Goal: Transaction & Acquisition: Book appointment/travel/reservation

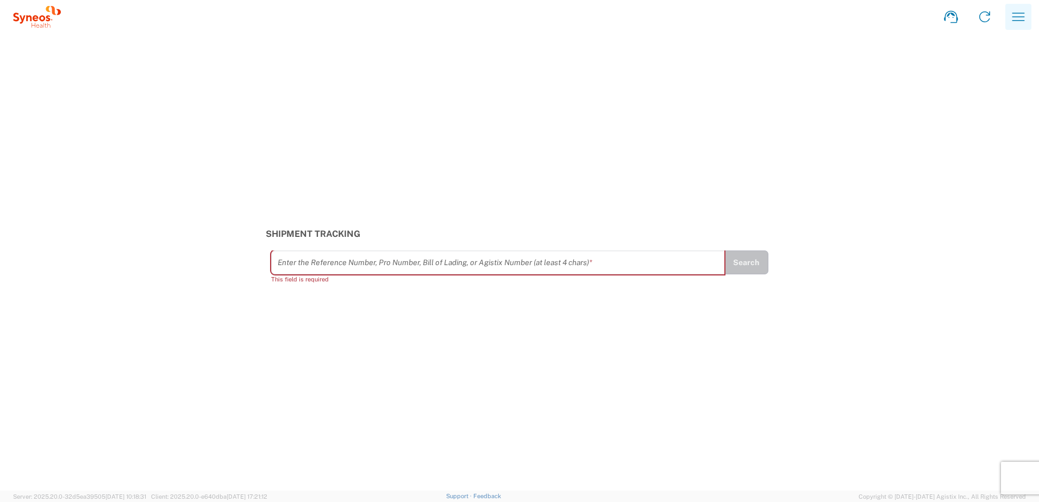
click at [1022, 20] on icon "button" at bounding box center [1018, 16] width 17 height 17
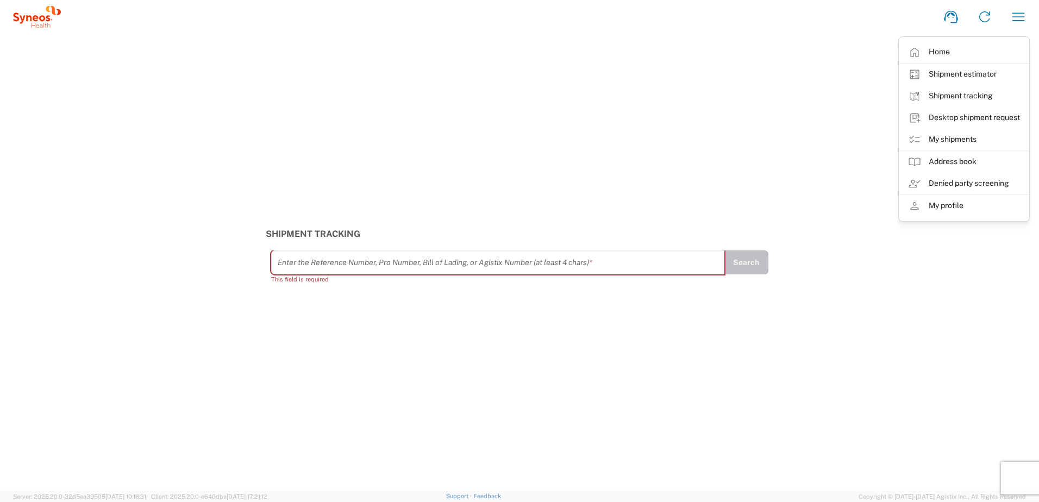
click at [959, 140] on link "My shipments" at bounding box center [963, 140] width 129 height 22
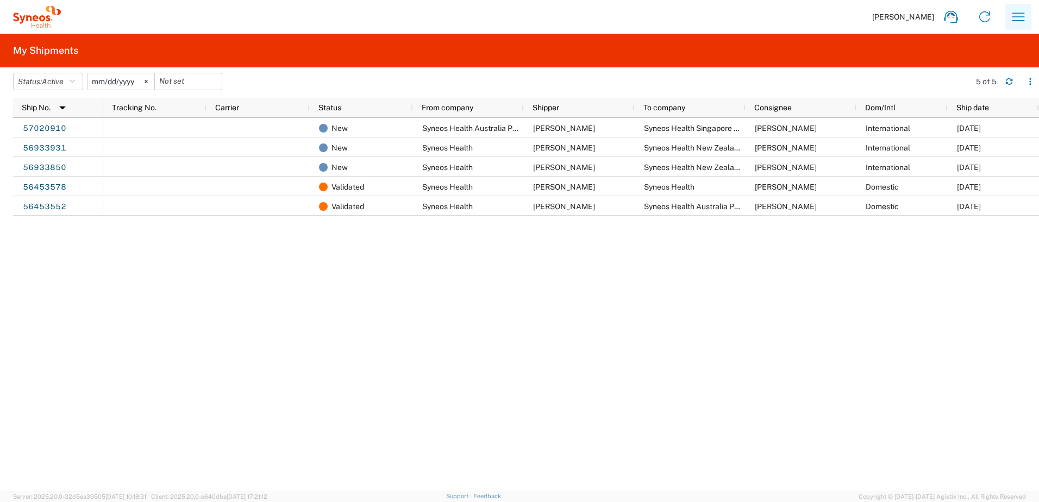
click at [1021, 19] on icon "button" at bounding box center [1018, 16] width 17 height 17
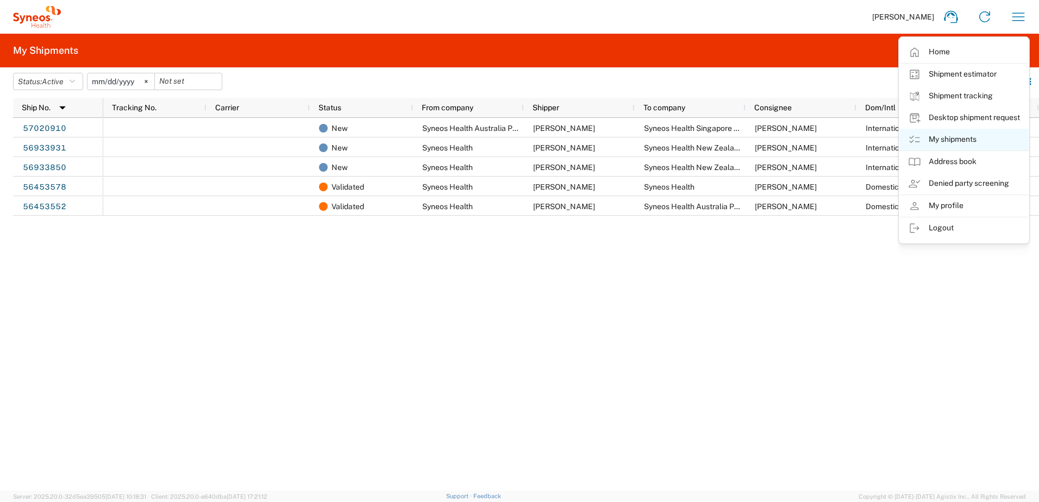
click at [959, 137] on link "My shipments" at bounding box center [963, 140] width 129 height 22
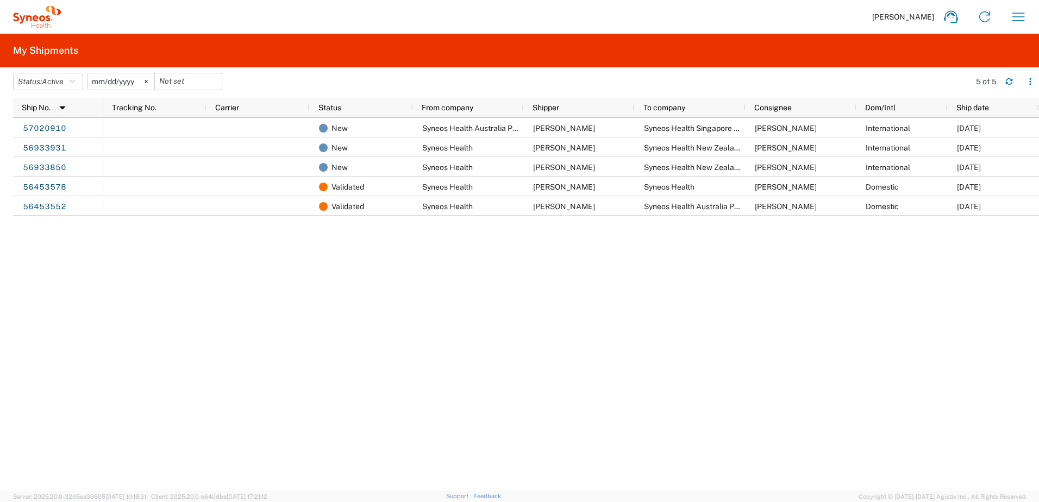
click at [756, 341] on div "New Syneos Health Australia Pty Ltd Chiran Rayamajhi Syneos Health Singapore Pt…" at bounding box center [571, 304] width 936 height 373
click at [72, 80] on button "Status: Active" at bounding box center [48, 81] width 70 height 17
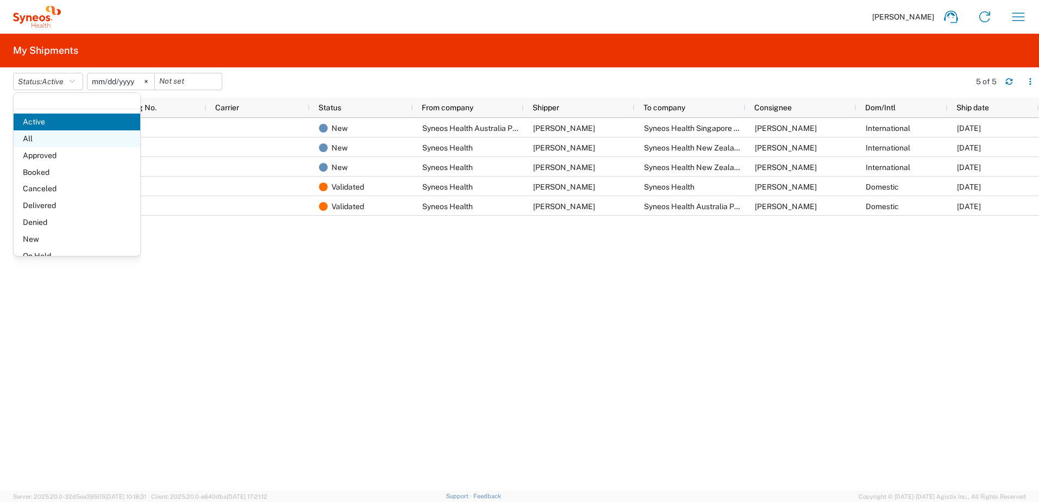
click at [65, 139] on span "All" at bounding box center [77, 138] width 127 height 17
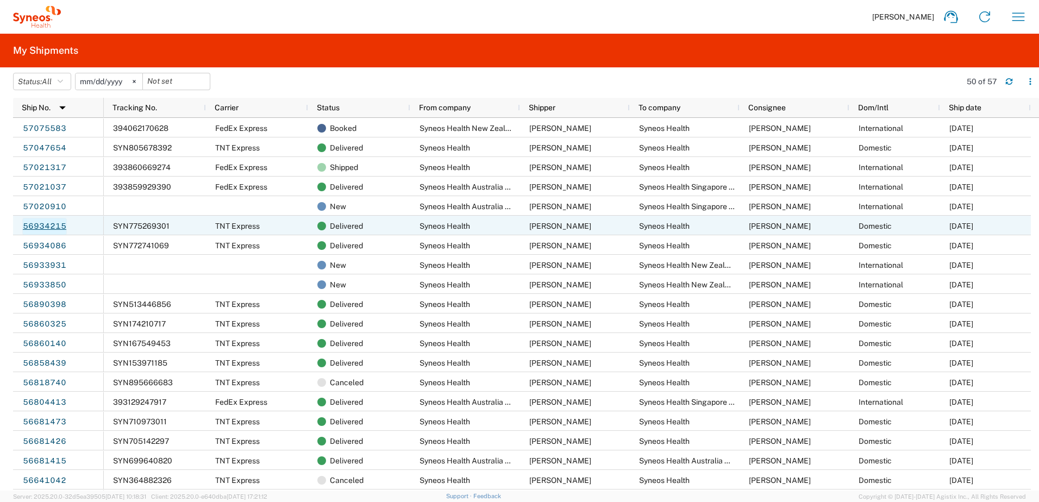
click at [53, 230] on link "56934215" at bounding box center [44, 226] width 45 height 17
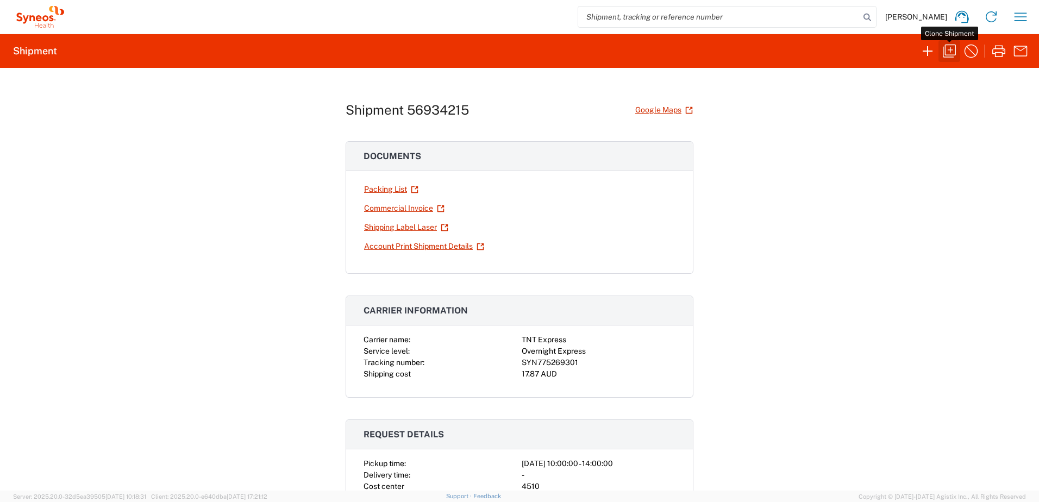
click at [946, 50] on icon "button" at bounding box center [949, 51] width 13 height 13
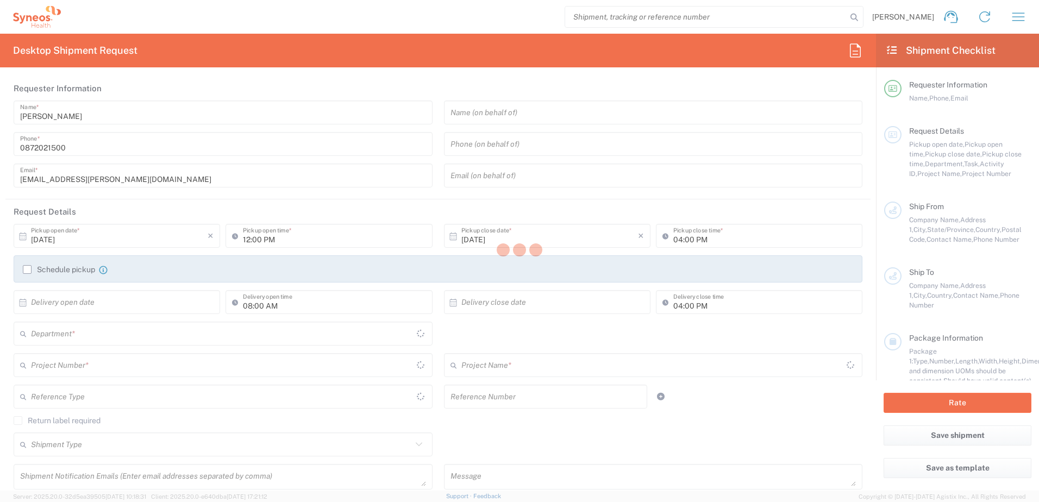
type input "10:00 AM"
type input "02:00 PM"
type input "BU 10043/ DEPT3110"
type input "Syneos Health"
type input "23 The Quadrant"
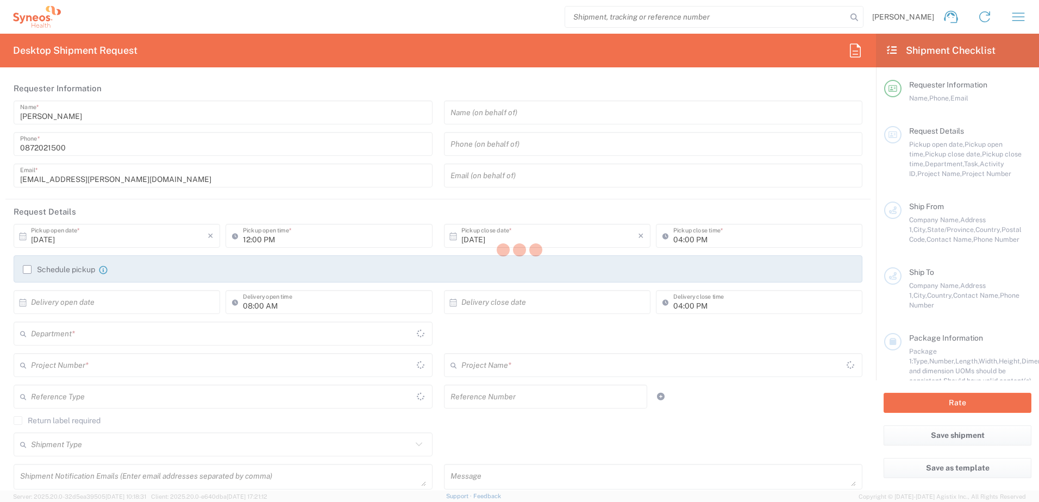
type input "Narre Warren South"
type input "3805"
type input "Donna Lennox"
type input "0499 386 557"
type input "donna.lennox@syneoshealth.com"
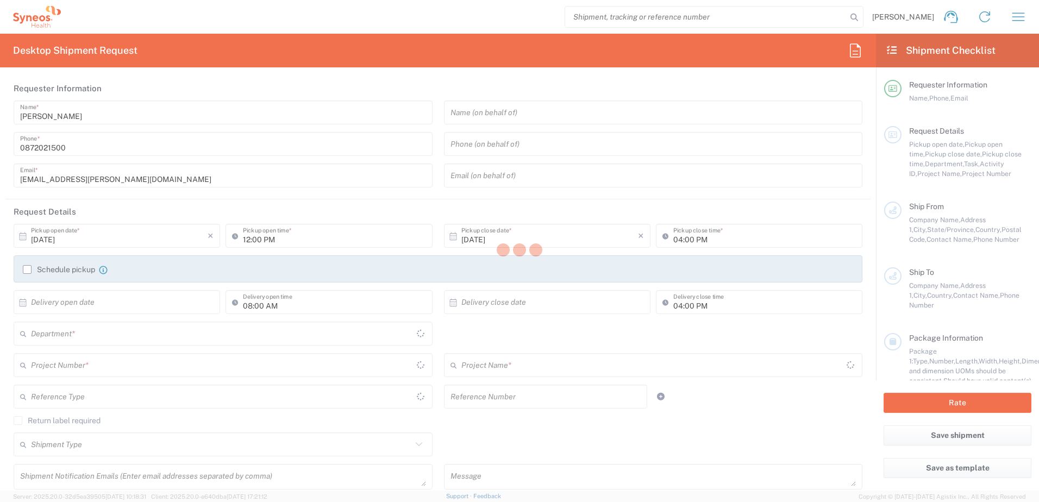
type input "Syneos Health"
type input "[STREET_ADDRESS][PERSON_NAME]"
type input "Level 24"
type input "[GEOGRAPHIC_DATA]"
type input "5000"
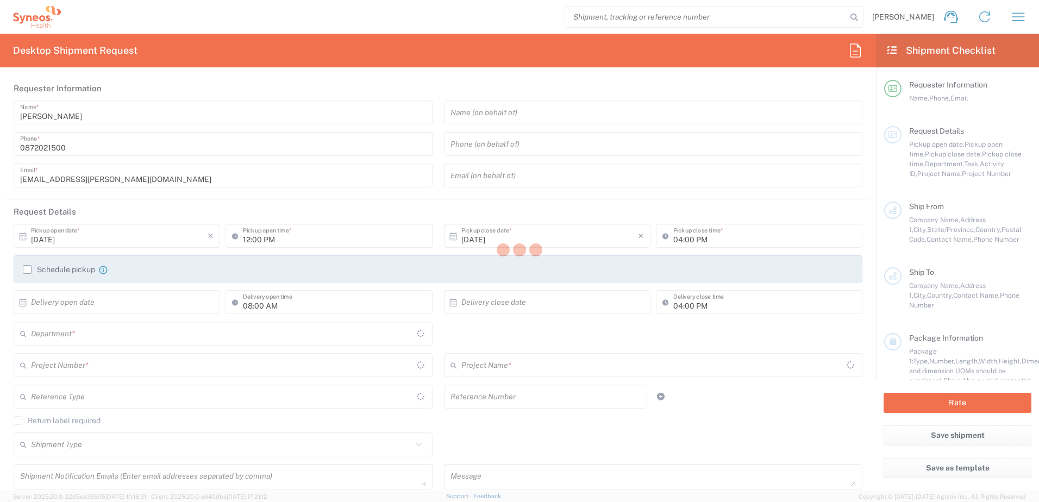
type input "[PERSON_NAME]"
type input "0872021500"
type input "[EMAIL_ADDRESS][PERSON_NAME][DOMAIN_NAME]"
type input "Business (General)"
type input "Sender/Shipper"
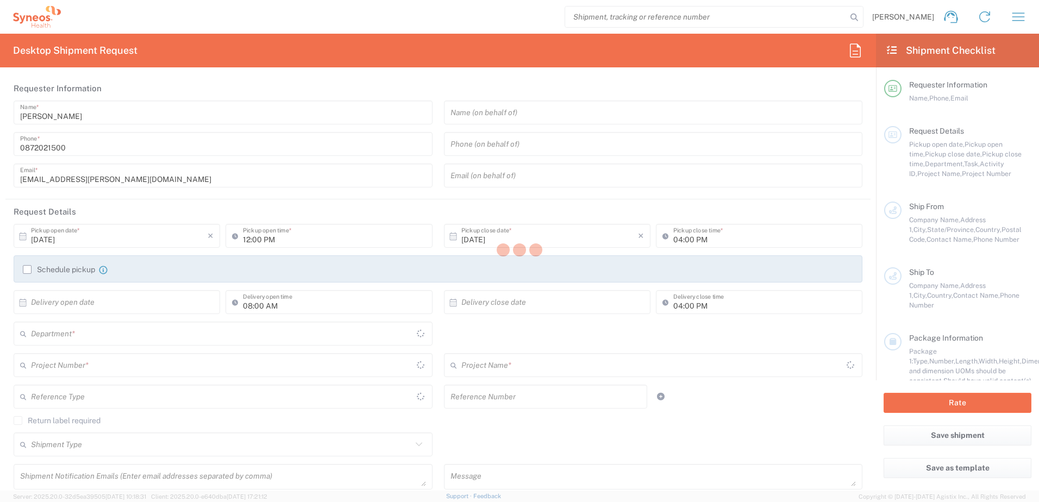
type input "Sender/Shipper"
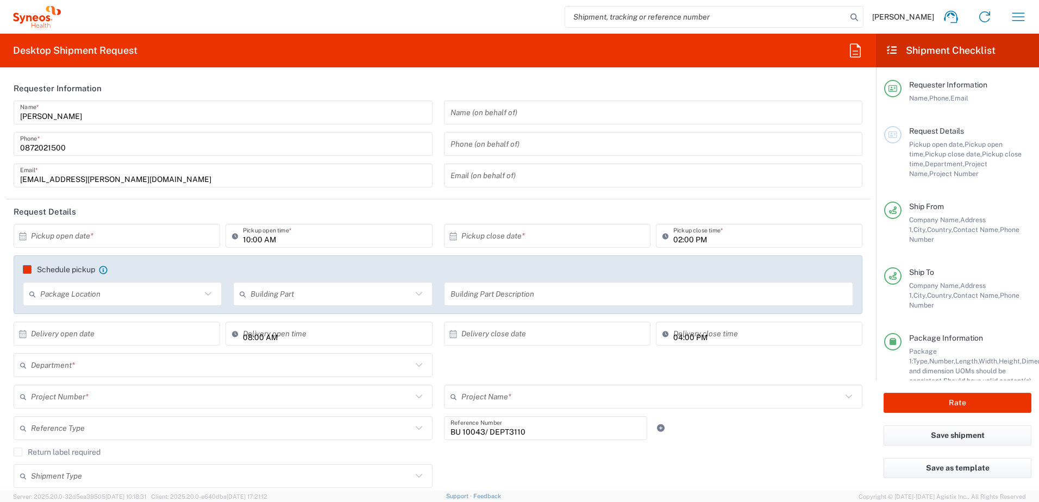
type input "Australia"
type input "Customer Ref"
type input "Residential/Home"
type input "Victoria"
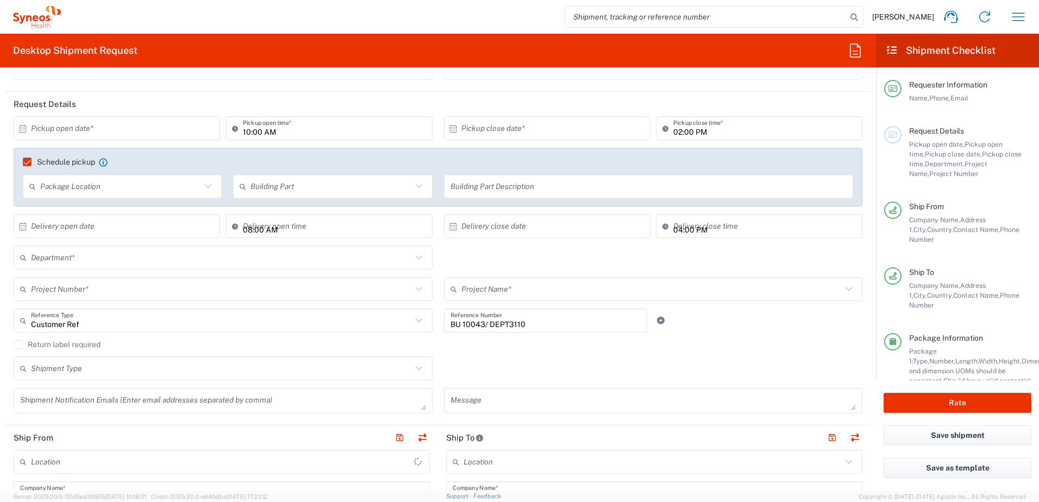
type input "Your Packaging"
type input "3110 DEPARTMENTAL EXPENSE"
type input "Australia"
type input "Syneos Health Australia Pty Ltd"
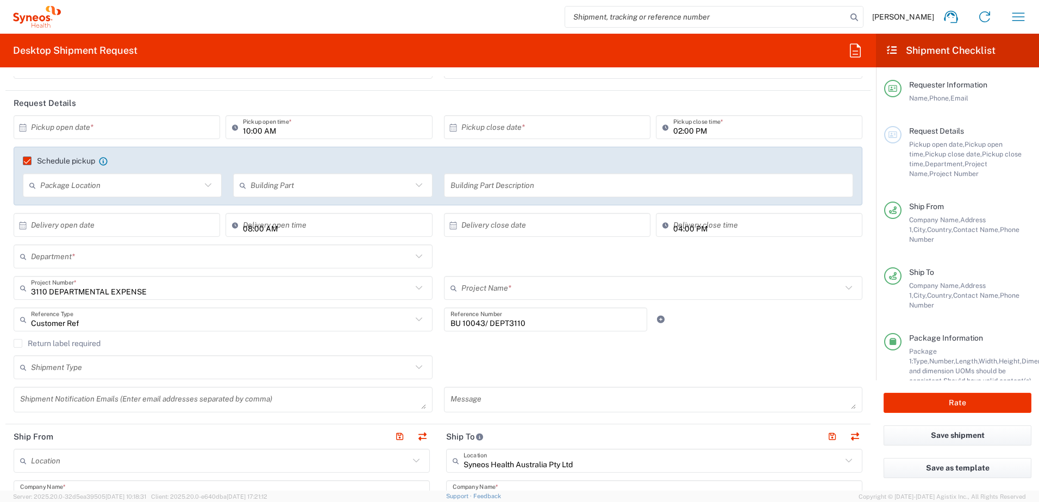
type input "South Australia"
click at [146, 130] on input "text" at bounding box center [119, 127] width 177 height 19
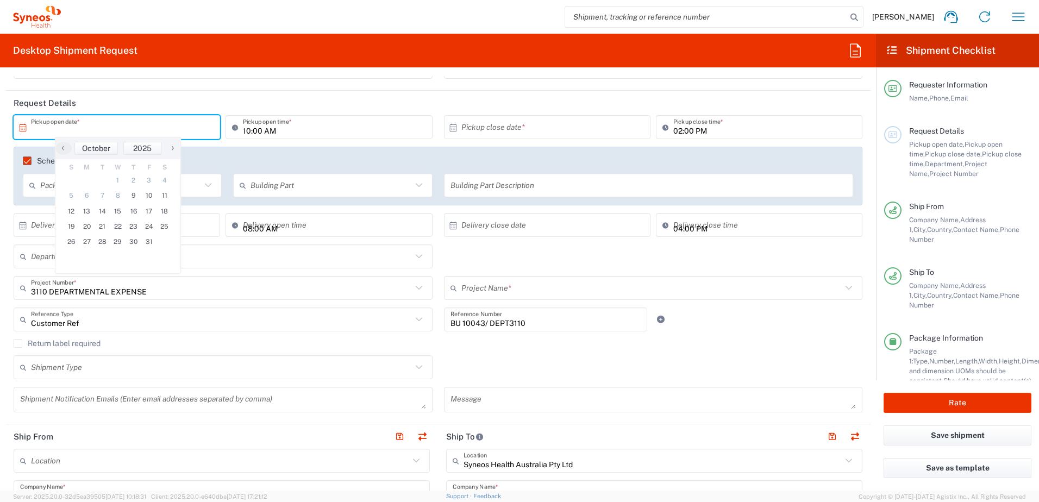
type input "3110 DEPARTMENTAL EXPENSE"
type input "3110"
click at [131, 217] on span "16" at bounding box center [134, 211] width 16 height 15
type input "10/16/2025"
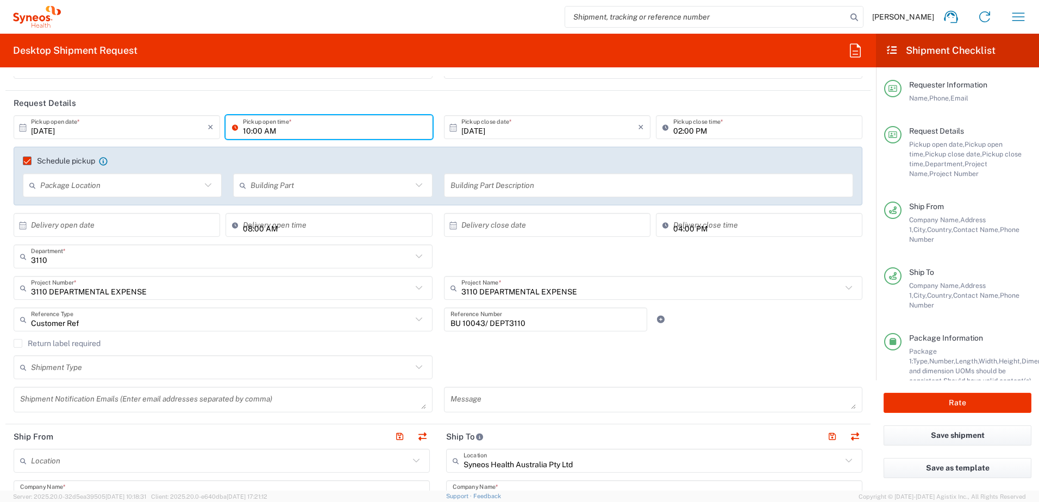
click at [245, 133] on input "10:00 AM" at bounding box center [334, 127] width 183 height 19
type input "09:00 AM"
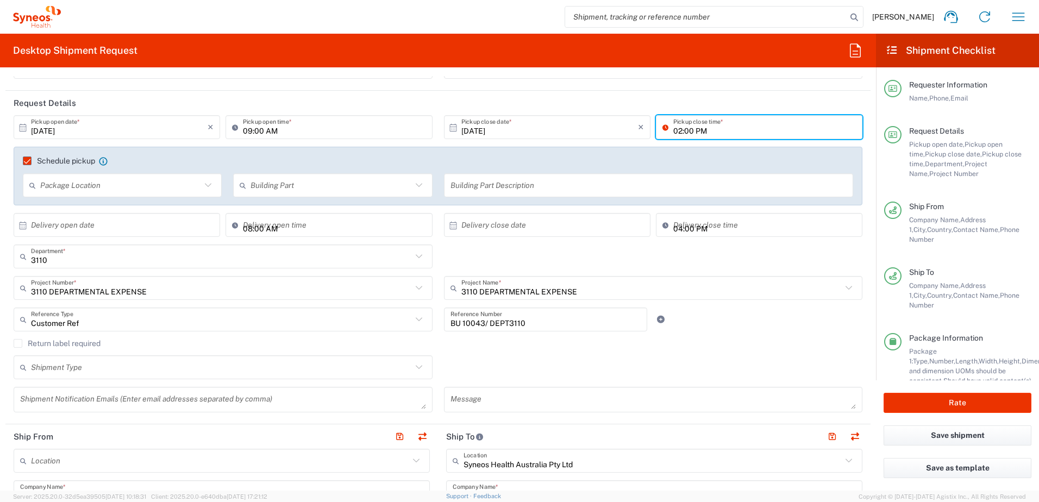
click at [673, 130] on input "02:00 PM" at bounding box center [764, 127] width 183 height 19
type input "11:00 AM"
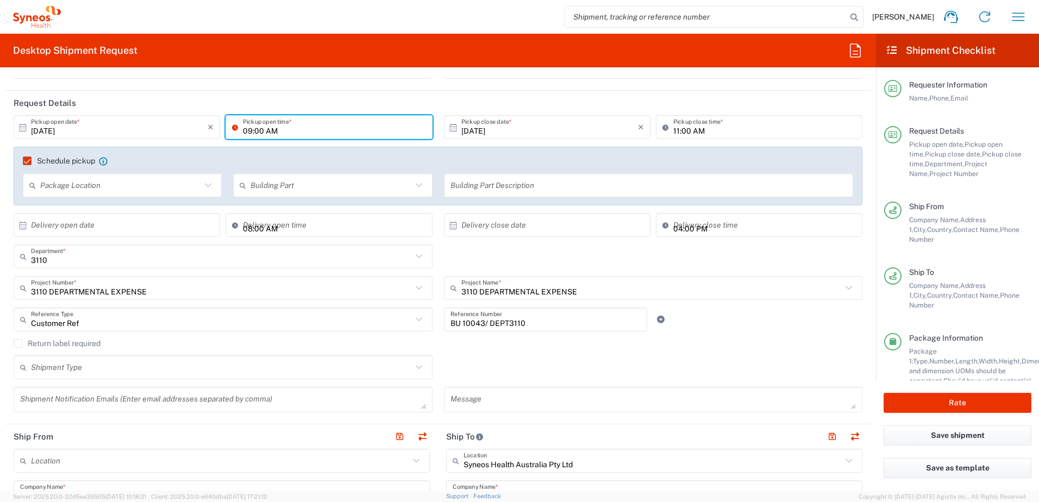
click at [245, 131] on input "09:00 AM" at bounding box center [334, 127] width 183 height 19
type input "10:00 AM"
click at [673, 131] on input "11:00 AM" at bounding box center [764, 127] width 183 height 19
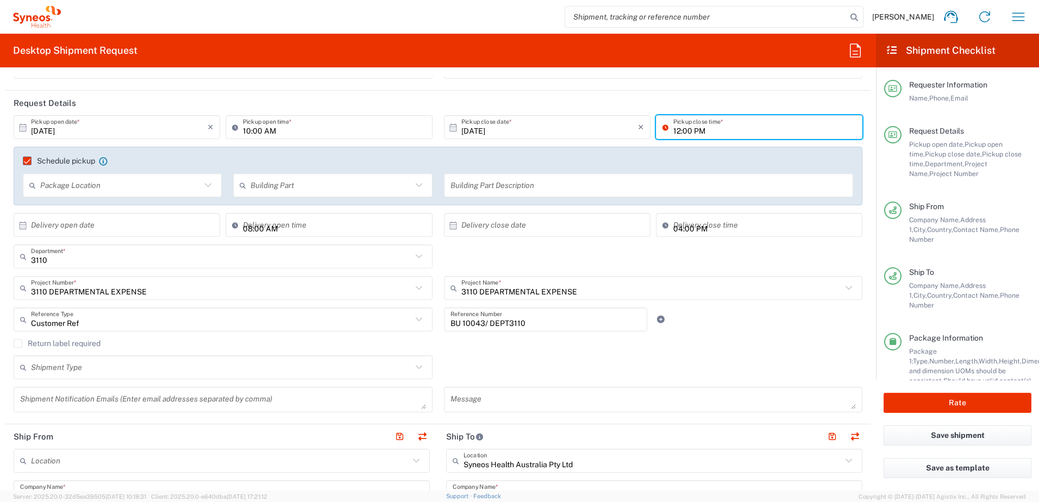
type input "12:00 PM"
click at [762, 244] on div "04:00 PM Delivery close time" at bounding box center [759, 229] width 212 height 32
click at [249, 227] on input "11:32 AM" at bounding box center [334, 225] width 183 height 19
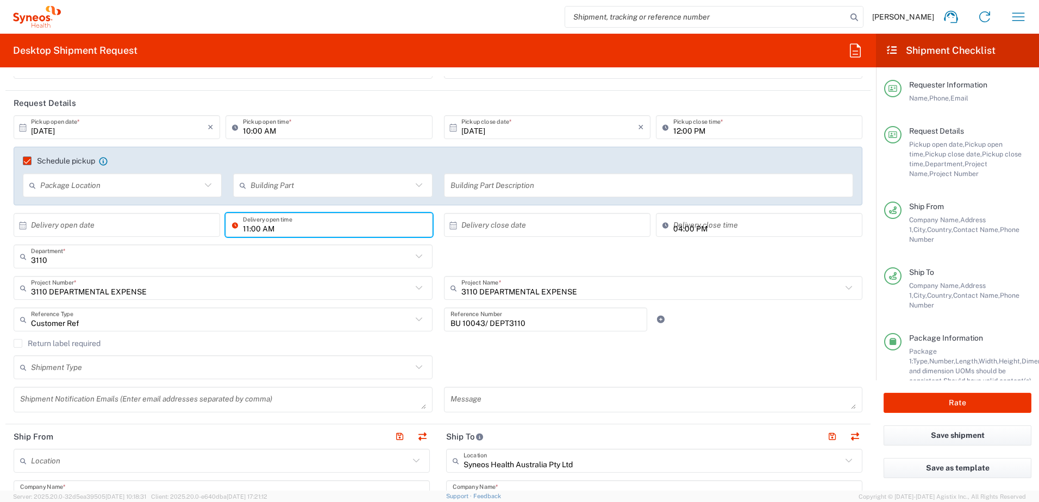
type input "11:00 AM"
click at [709, 259] on div "3110 Department * 3110 3000 3100 3109 3111 3112 3125 3130 3135 3136 3150 3155 3…" at bounding box center [438, 261] width 860 height 32
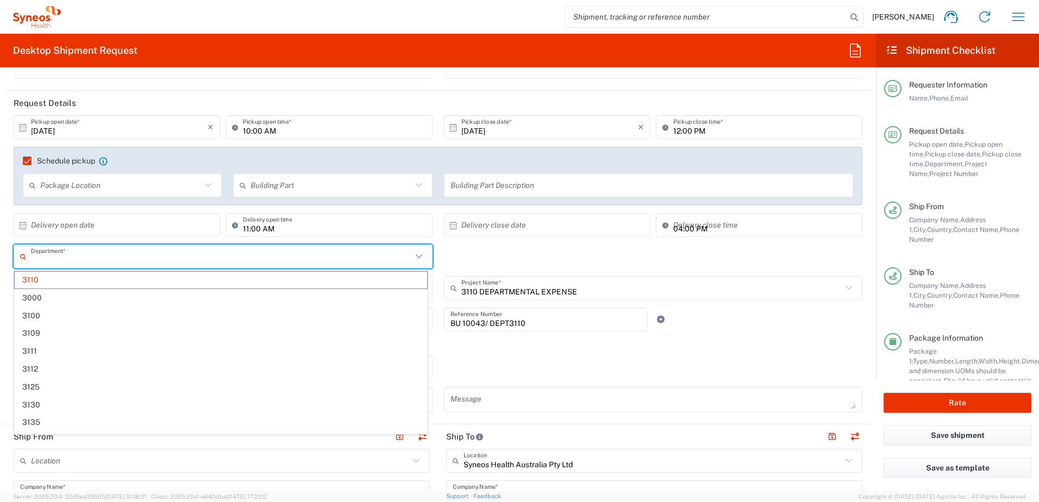
drag, startPoint x: 136, startPoint y: 254, endPoint x: -2, endPoint y: 245, distance: 138.8
click at [0, 245] on html "Chiran Rayamajhi Home Shipment estimator Shipment tracking Desktop shipment req…" at bounding box center [519, 251] width 1039 height 502
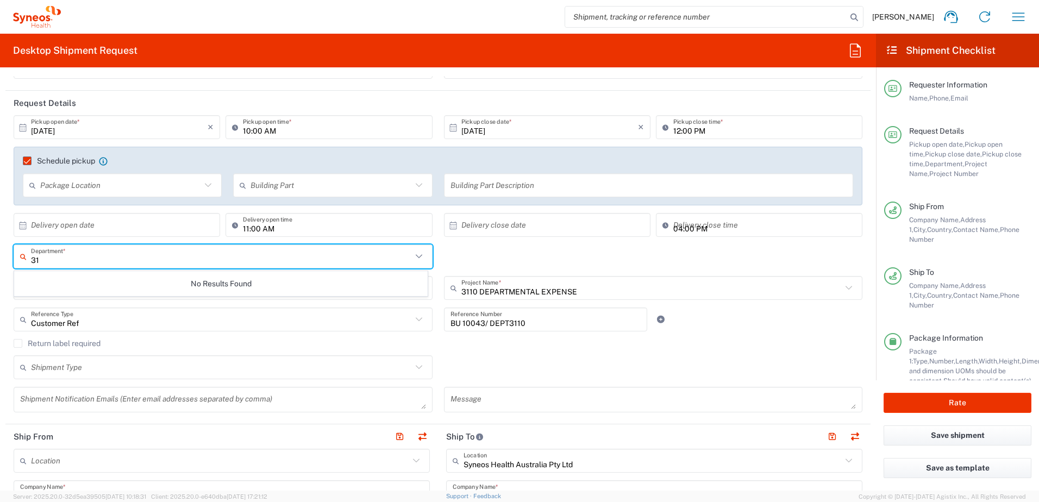
type input "3"
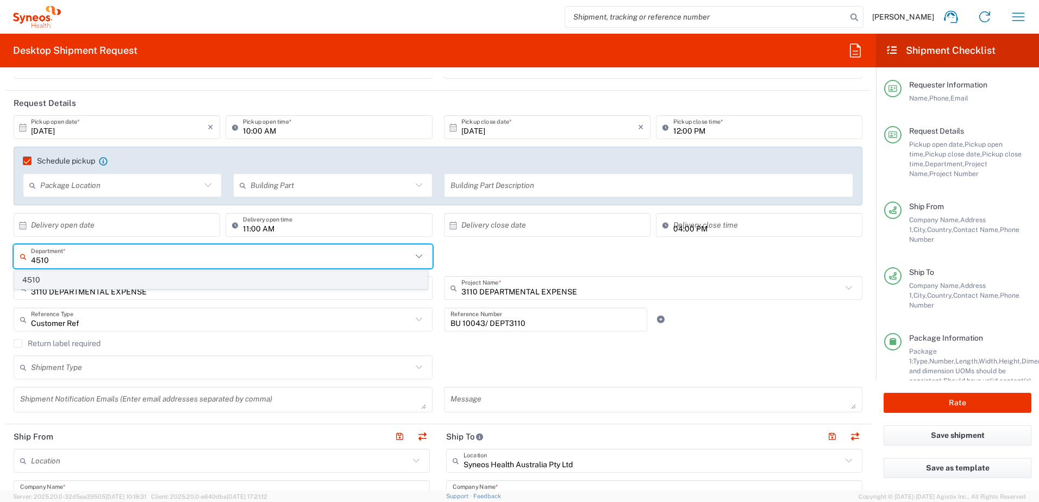
type input "4510"
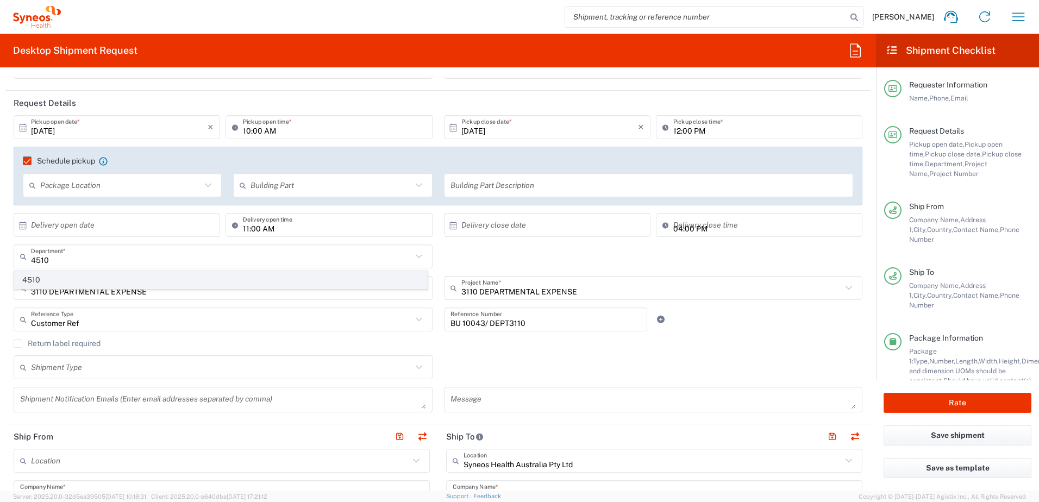
click at [65, 283] on span "4510" at bounding box center [221, 280] width 412 height 17
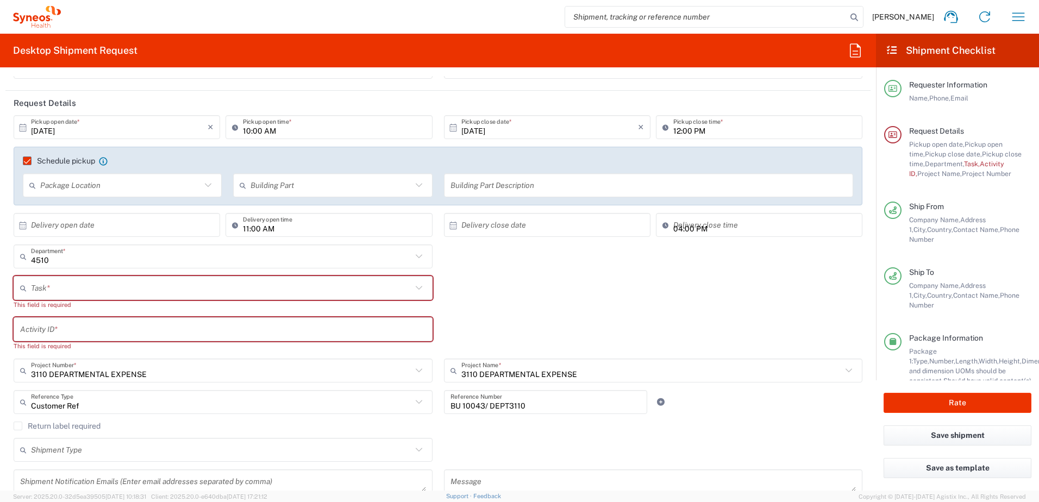
click at [49, 285] on input "text" at bounding box center [221, 288] width 381 height 19
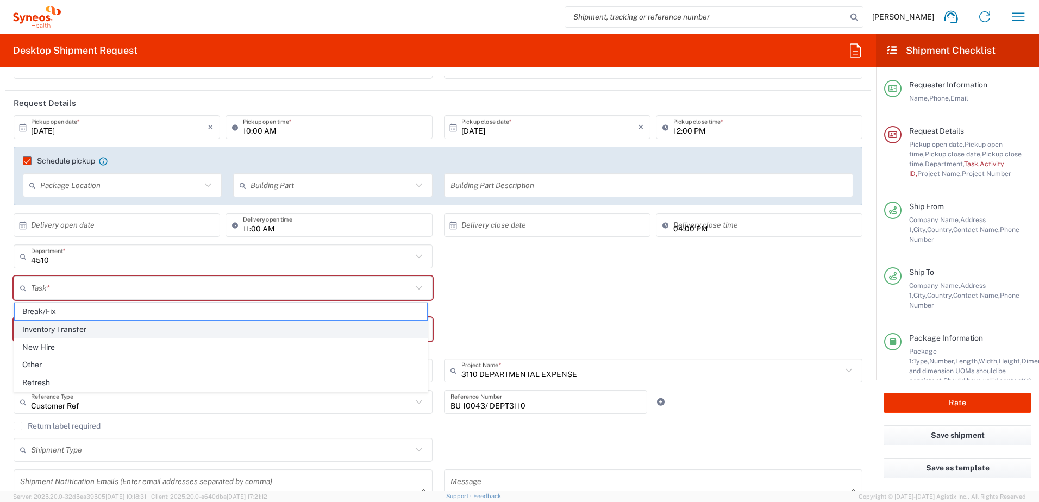
click at [82, 333] on span "Inventory Transfer" at bounding box center [221, 329] width 412 height 17
type input "Inventory Transfer"
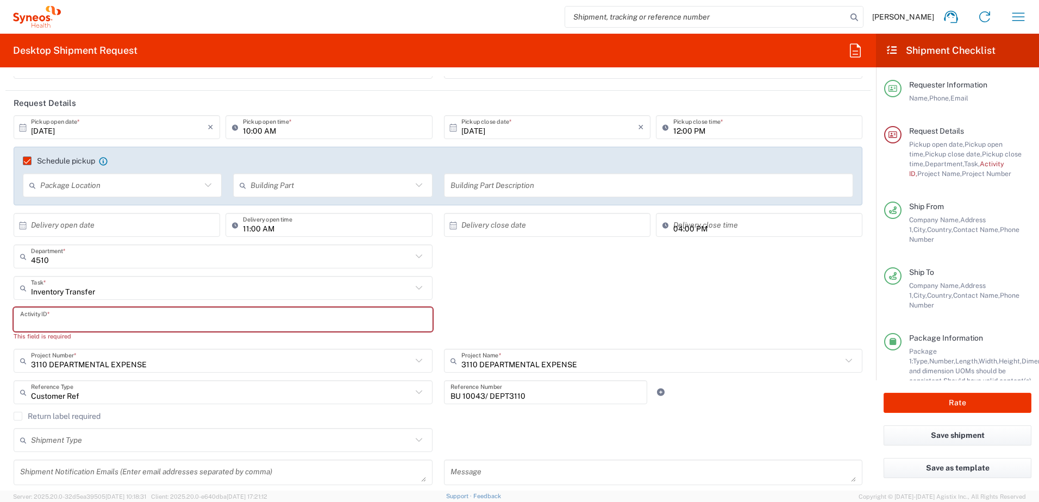
click at [83, 323] on input "text" at bounding box center [223, 319] width 406 height 19
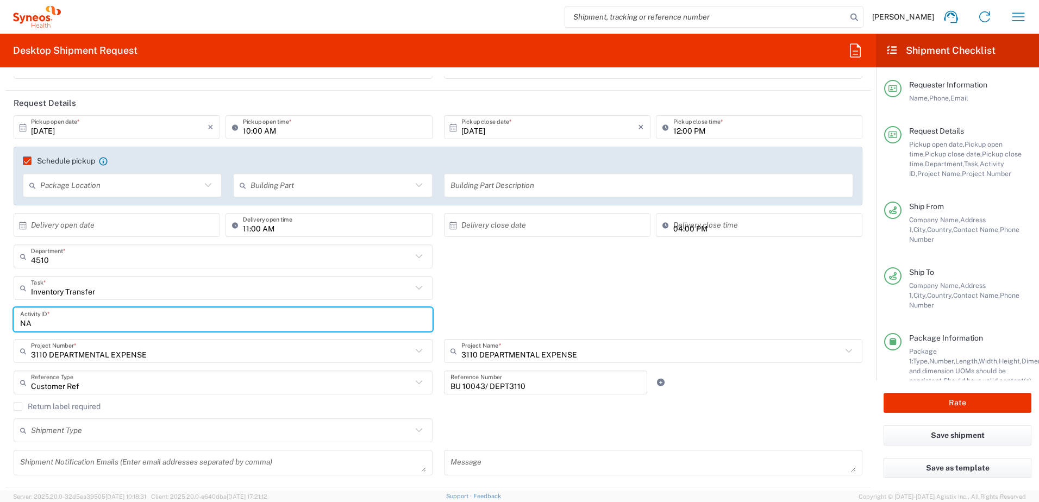
type input "NA"
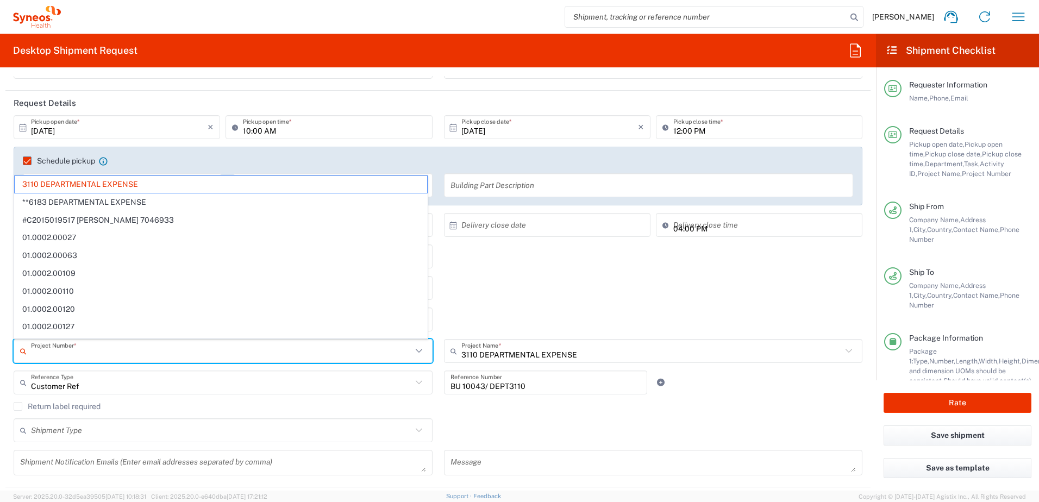
click at [80, 355] on input "text" at bounding box center [221, 351] width 381 height 19
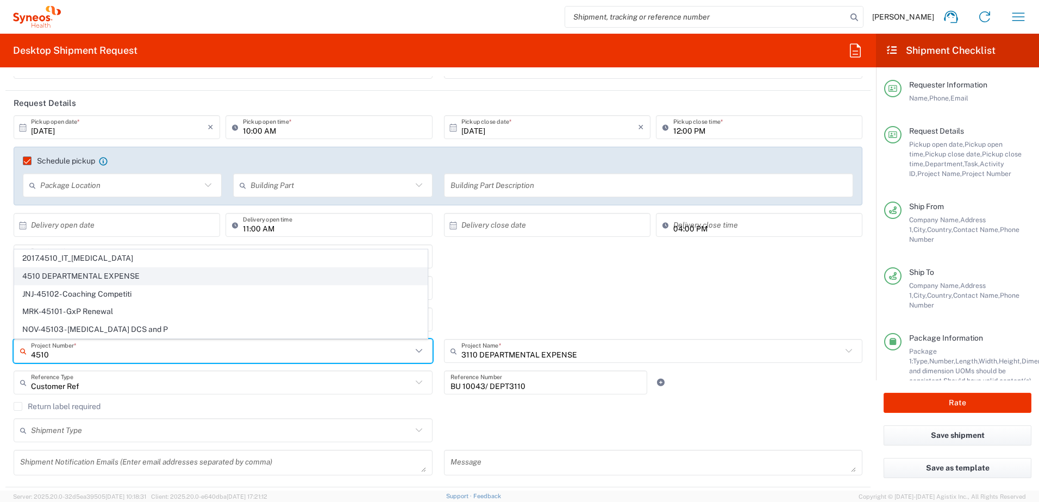
click at [113, 278] on span "4510 DEPARTMENTAL EXPENSE" at bounding box center [221, 276] width 412 height 17
type input "4510 DEPARTMENTAL EXPENSE"
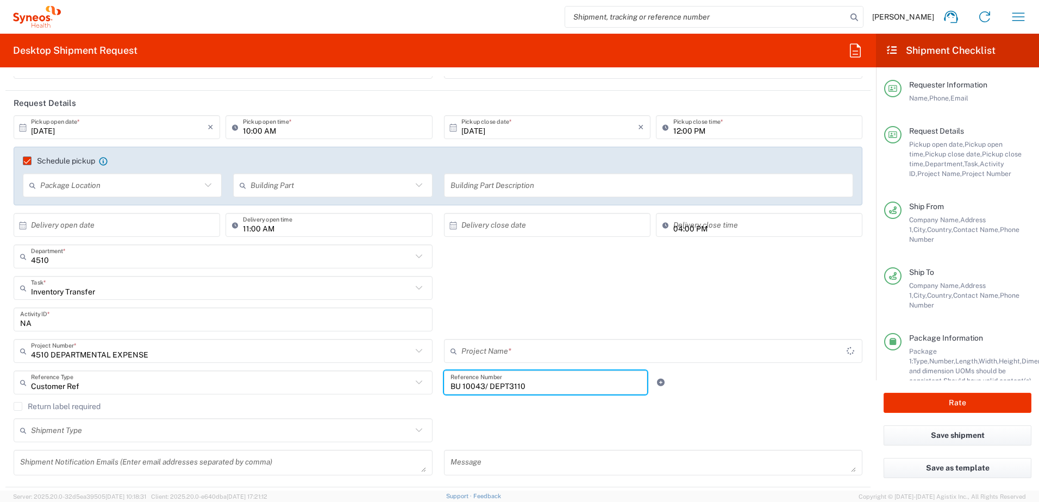
type input "4510 DEPARTMENTAL EXPENSE"
drag, startPoint x: 546, startPoint y: 385, endPoint x: 388, endPoint y: 380, distance: 157.7
click at [388, 380] on div "Customer Ref Reference Type Customer Ref Account Type Activity ID Airline Appoi…" at bounding box center [438, 387] width 860 height 32
type input "4510"
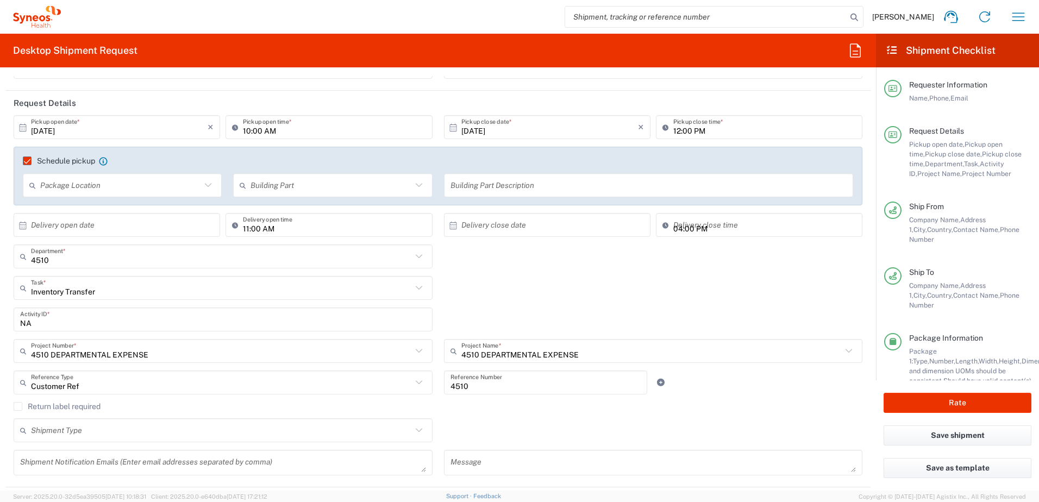
click at [475, 431] on div "Shipment Type Batch Regular" at bounding box center [438, 434] width 860 height 32
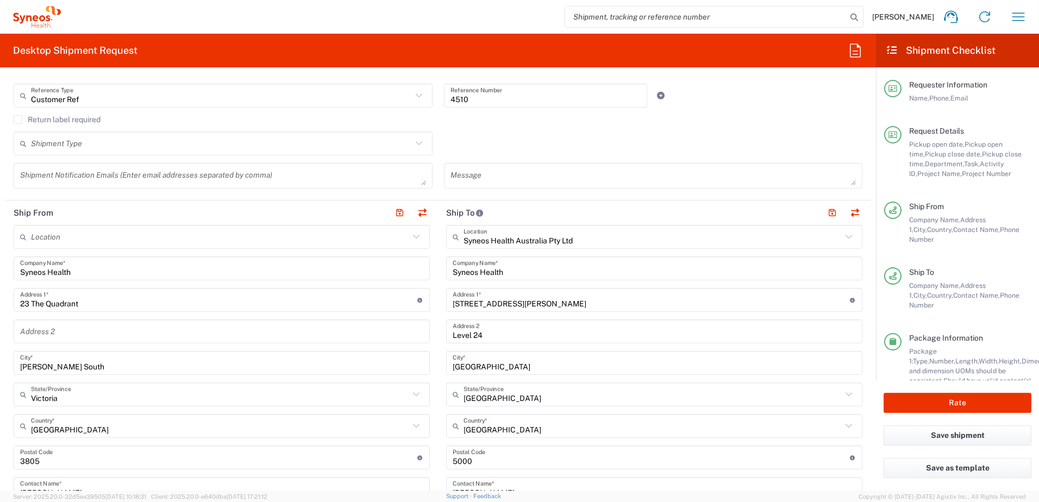
scroll to position [489, 0]
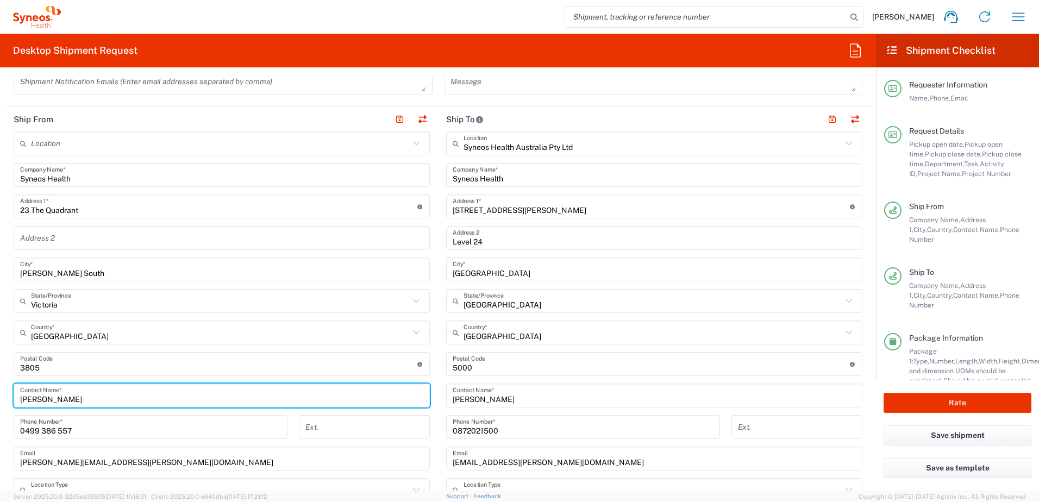
drag, startPoint x: 141, startPoint y: 398, endPoint x: -2, endPoint y: 393, distance: 143.0
click at [0, 393] on html "Chiran Rayamajhi Home Shipment estimator Shipment tracking Desktop shipment req…" at bounding box center [519, 251] width 1039 height 502
paste input "Margaret Stevens"
type input "Margaret Stevens"
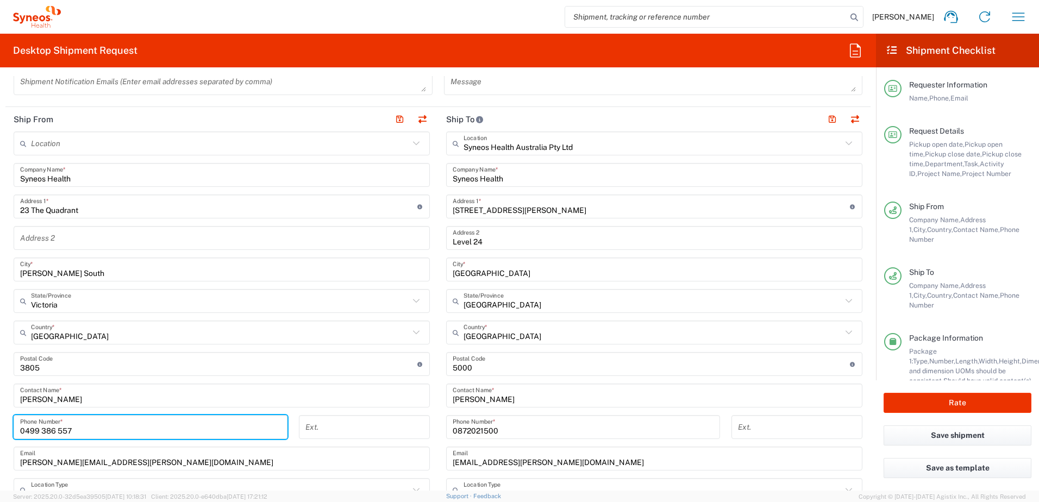
drag, startPoint x: 124, startPoint y: 428, endPoint x: -2, endPoint y: 430, distance: 126.6
click at [0, 430] on html "Chiran Rayamajhi Home Shipment estimator Shipment tracking Desktop shipment req…" at bounding box center [519, 251] width 1039 height 502
paste input "10 497 971"
type input "0410 497 971"
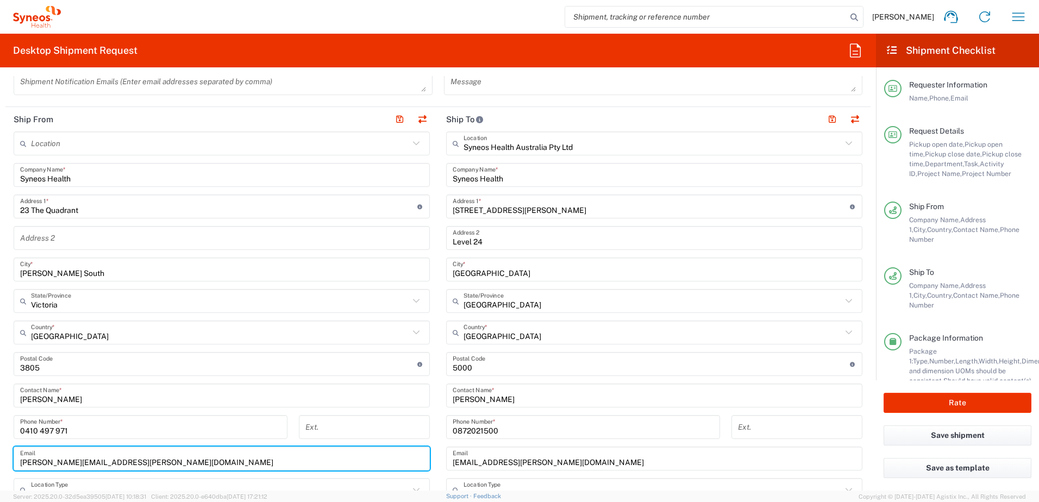
drag, startPoint x: 153, startPoint y: 462, endPoint x: 10, endPoint y: 461, distance: 143.5
click at [10, 461] on main "Location Addison Whitney LLC-Morrisvile NC US Barcelona-Syneos Health BioSector…" at bounding box center [221, 376] width 433 height 488
paste input "homeobsession2@hotmail,"
type input "homeobsession2@hotmail.com"
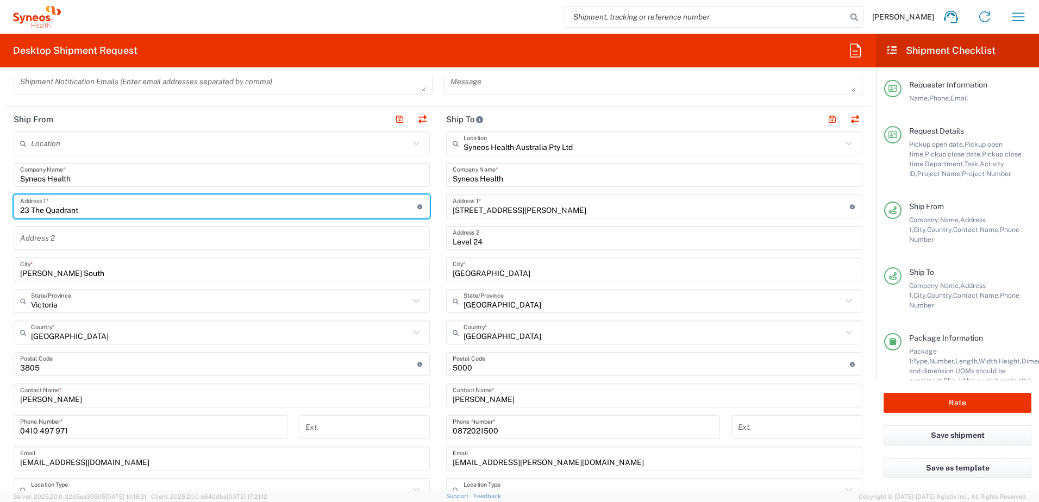
drag, startPoint x: 110, startPoint y: 211, endPoint x: -2, endPoint y: 203, distance: 112.7
click at [0, 203] on html "Chiran Rayamajhi Home Shipment estimator Shipment tracking Desktop shipment req…" at bounding box center [519, 251] width 1039 height 502
paste input "03 Millfield Road"
type input "203 Millfield Road"
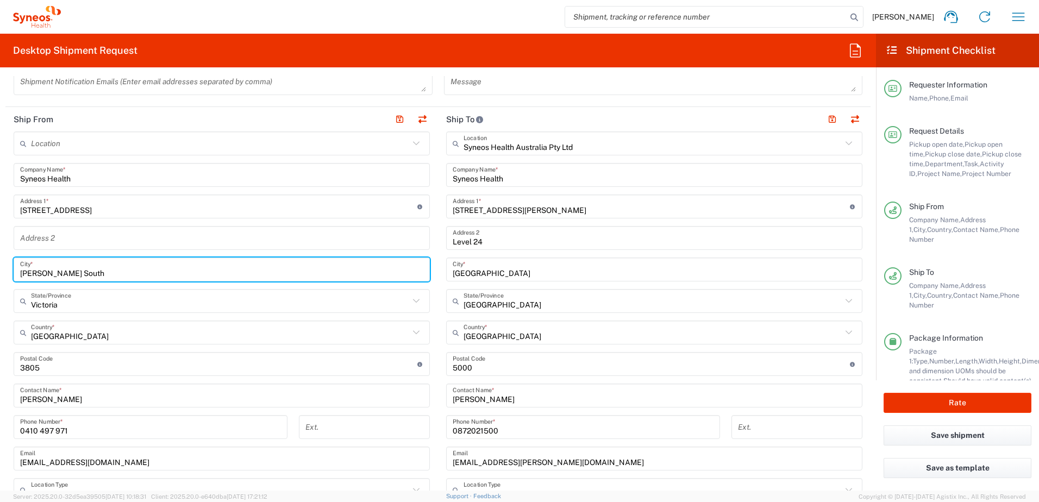
drag, startPoint x: 111, startPoint y: 269, endPoint x: -2, endPoint y: 270, distance: 113.0
click at [0, 270] on html "Chiran Rayamajhi Home Shipment estimator Shipment tracking Desktop shipment req…" at bounding box center [519, 251] width 1039 height 502
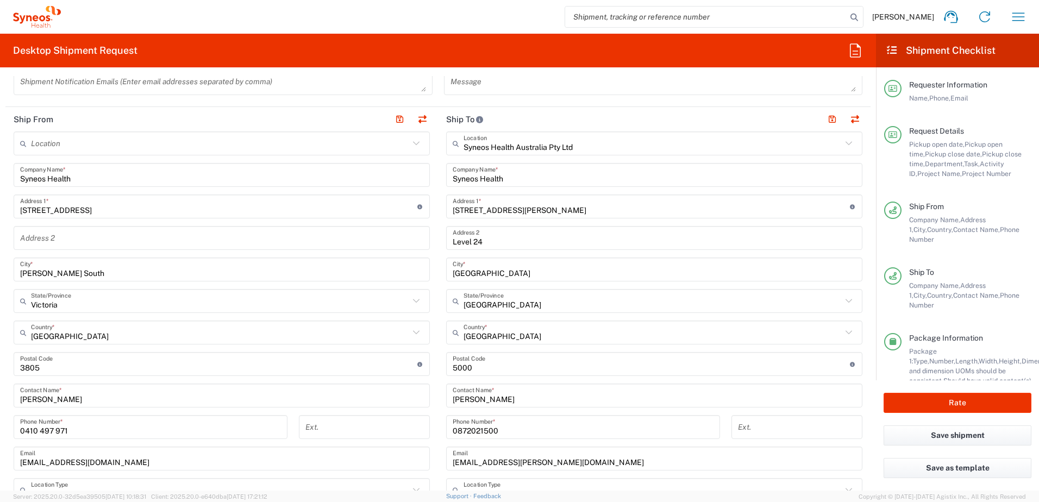
click at [120, 270] on input "Narre Warren South" at bounding box center [221, 269] width 403 height 19
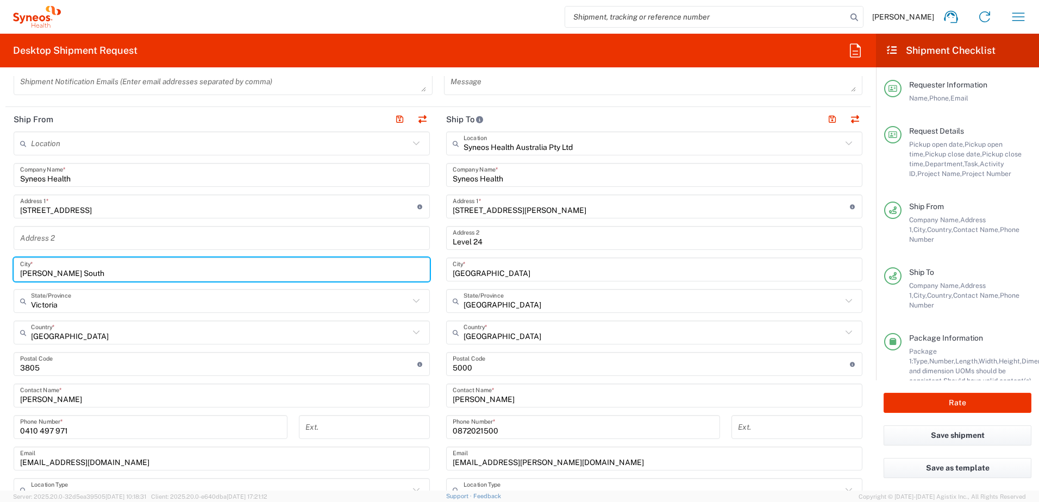
drag, startPoint x: 121, startPoint y: 270, endPoint x: 13, endPoint y: 288, distance: 109.1
click at [13, 288] on main "Location Addison Whitney LLC-Morrisvile NC US Barcelona-Syneos Health BioSector…" at bounding box center [221, 376] width 433 height 488
paste input "Millfield"
type input "Millfield"
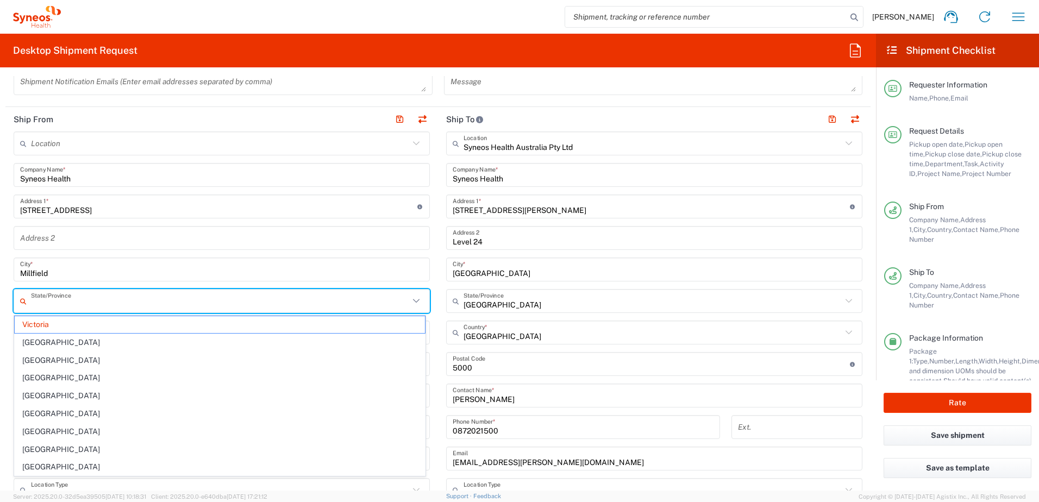
click at [76, 304] on input "text" at bounding box center [220, 301] width 378 height 19
click at [42, 377] on span "New South Wales" at bounding box center [220, 378] width 410 height 17
type input "New South Wales"
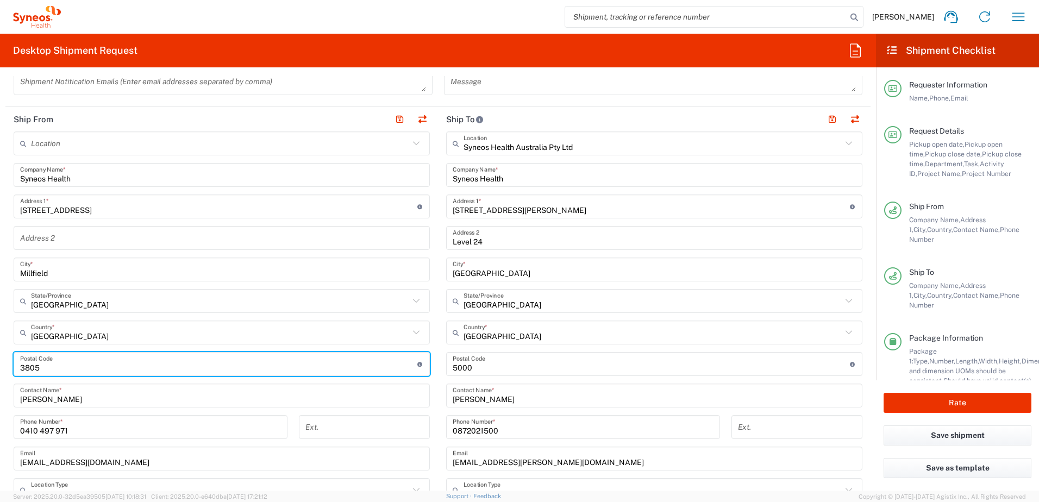
drag, startPoint x: 84, startPoint y: 373, endPoint x: 0, endPoint y: 366, distance: 84.0
click at [0, 366] on html "Chiran Rayamajhi Home Shipment estimator Shipment tracking Desktop shipment req…" at bounding box center [519, 251] width 1039 height 502
paste input "2325"
type input "2325"
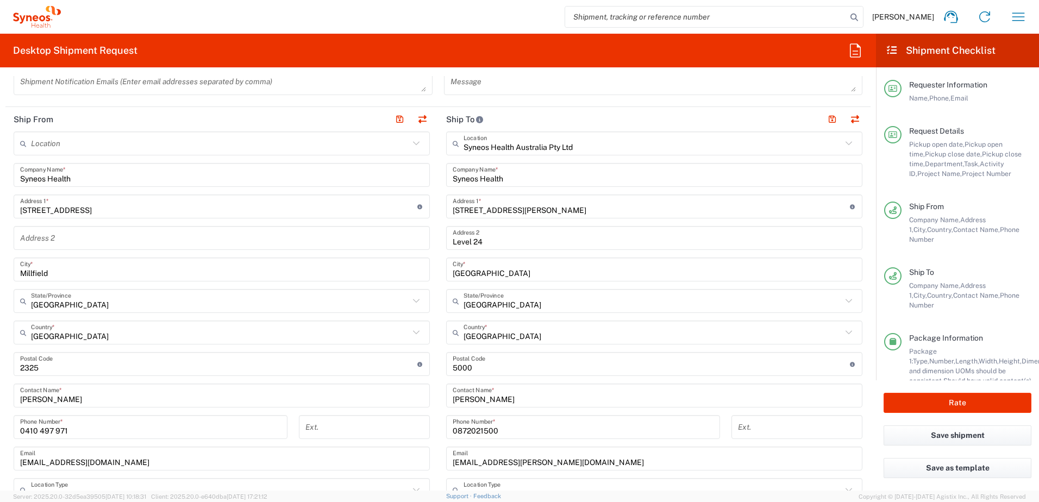
click at [863, 447] on form "Requester Information Chiran Rayamajhi Name * 0872021500 Phone * chiran.rayamaj…" at bounding box center [438, 283] width 876 height 415
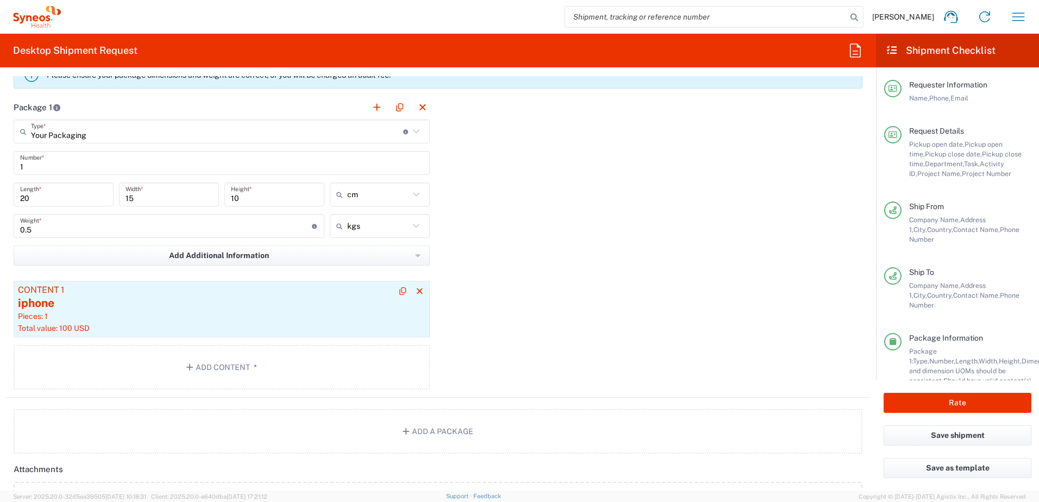
scroll to position [1087, 0]
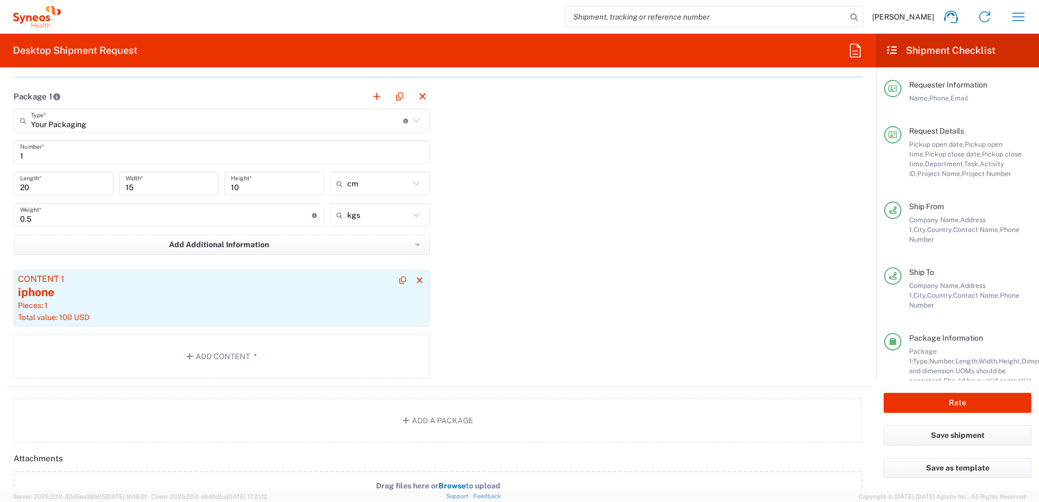
click at [281, 298] on div "iphone" at bounding box center [222, 292] width 408 height 16
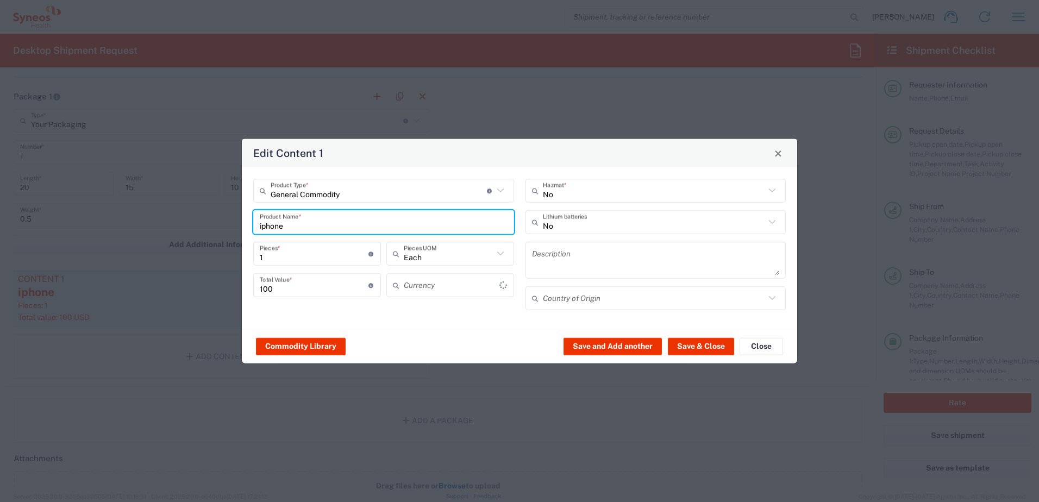
drag, startPoint x: 344, startPoint y: 228, endPoint x: 143, endPoint y: 231, distance: 200.6
click at [143, 231] on div "Edit Content 1 General Commodity Product Type * Document: Paper document genera…" at bounding box center [519, 251] width 1039 height 502
type input "US Dollar"
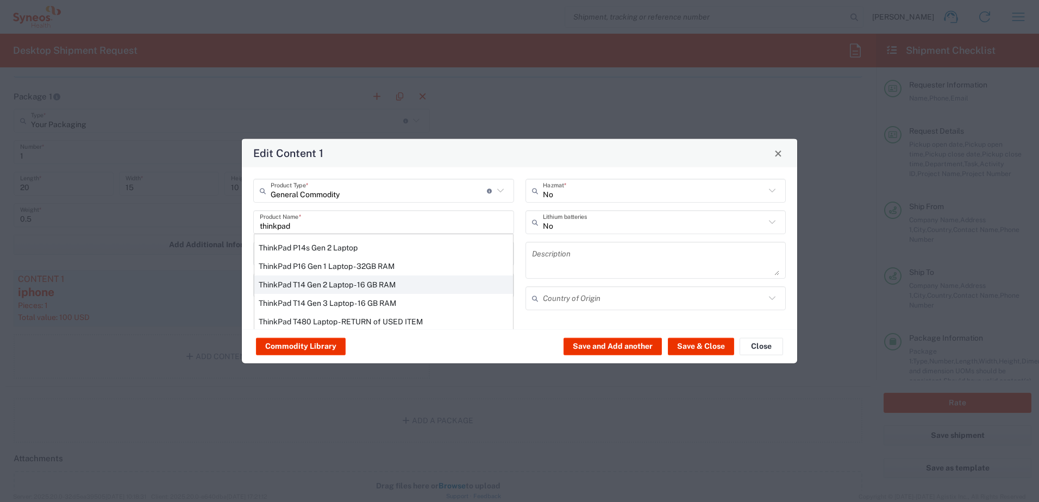
click at [298, 281] on div "ThinkPad T14 Gen 2 Laptop - 16 GB RAM" at bounding box center [383, 285] width 259 height 18
type input "ThinkPad T14 Gen 2 Laptop - 16 GB RAM"
type input "Yes"
type textarea "Intel Core i7-1156G7 vProÂ® Processor - 14"- 16 GB RAM - 512 GB SSD"
type input "China"
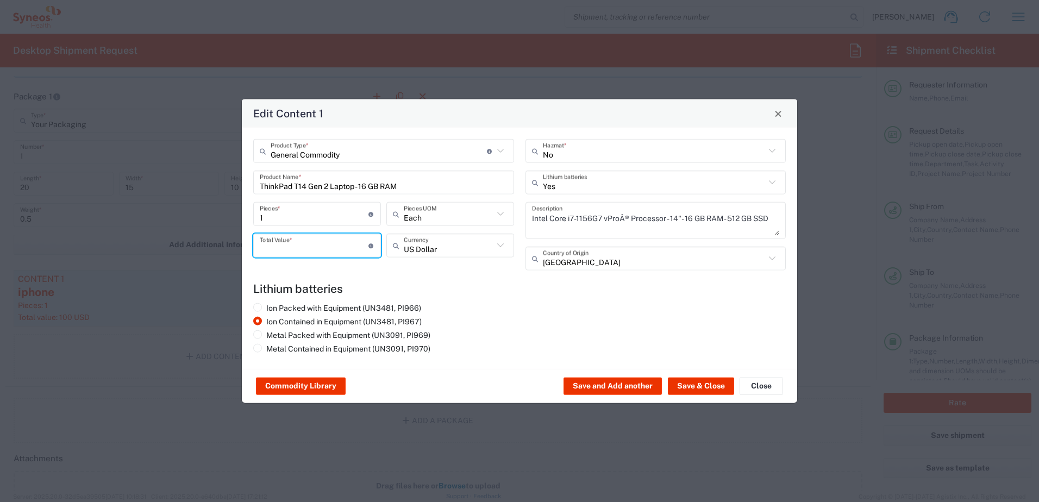
click at [306, 242] on input "number" at bounding box center [314, 245] width 109 height 19
type input "100"
click at [710, 391] on button "Save & Close" at bounding box center [701, 386] width 66 height 17
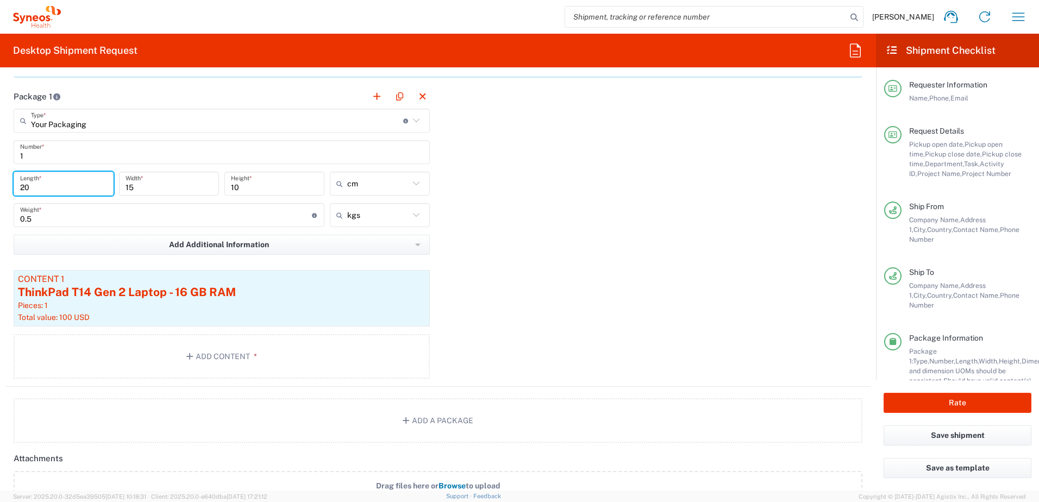
drag, startPoint x: 41, startPoint y: 188, endPoint x: -2, endPoint y: 189, distance: 43.5
click at [0, 189] on html "Chiran Rayamajhi Home Shipment estimator Shipment tracking Desktop shipment req…" at bounding box center [519, 251] width 1039 height 502
type input "45"
type input "30"
click at [390, 206] on span "cm" at bounding box center [376, 207] width 97 height 17
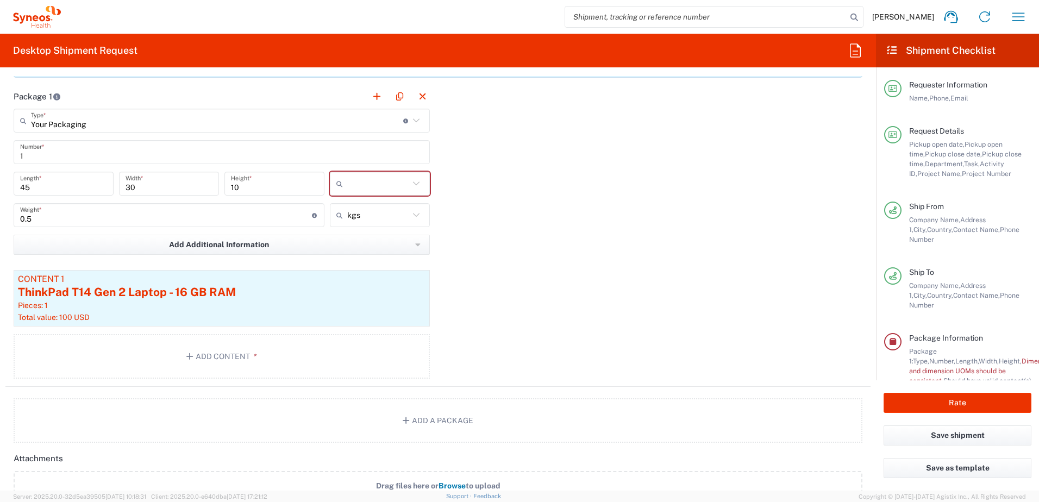
click at [499, 208] on div "Package 1 Your Packaging Type * Material used to package goods Your Packaging E…" at bounding box center [437, 235] width 865 height 303
click at [378, 188] on input "text" at bounding box center [378, 183] width 62 height 17
click at [374, 208] on span "cm" at bounding box center [376, 207] width 97 height 17
type input "cm"
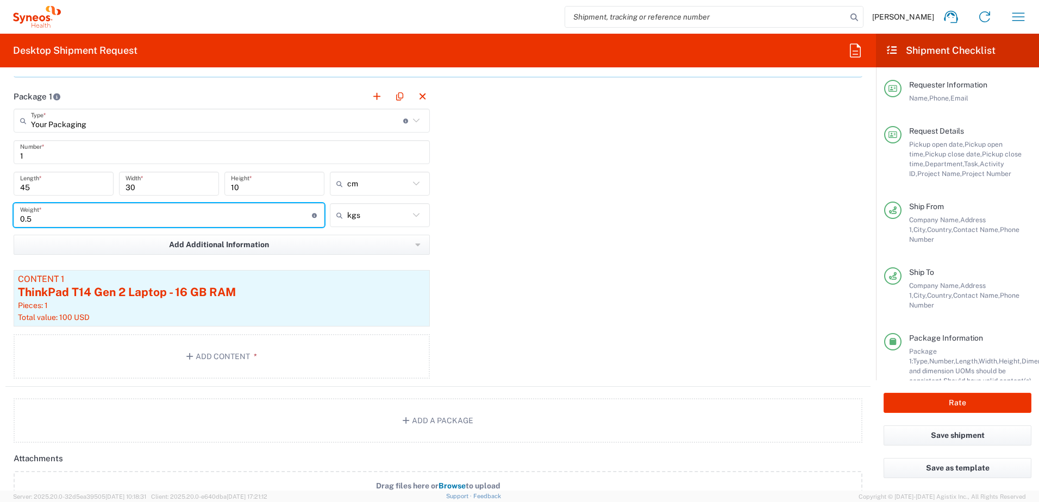
drag, startPoint x: 189, startPoint y: 217, endPoint x: -2, endPoint y: 217, distance: 191.3
click at [0, 217] on html "Chiran Rayamajhi Home Shipment estimator Shipment tracking Desktop shipment req…" at bounding box center [519, 251] width 1039 height 502
click at [572, 299] on div "Package 1 Your Packaging Type * Material used to package goods Your Packaging E…" at bounding box center [437, 235] width 865 height 303
drag, startPoint x: 103, startPoint y: 217, endPoint x: -2, endPoint y: 217, distance: 104.9
click at [0, 217] on html "Chiran Rayamajhi Home Shipment estimator Shipment tracking Desktop shipment req…" at bounding box center [519, 251] width 1039 height 502
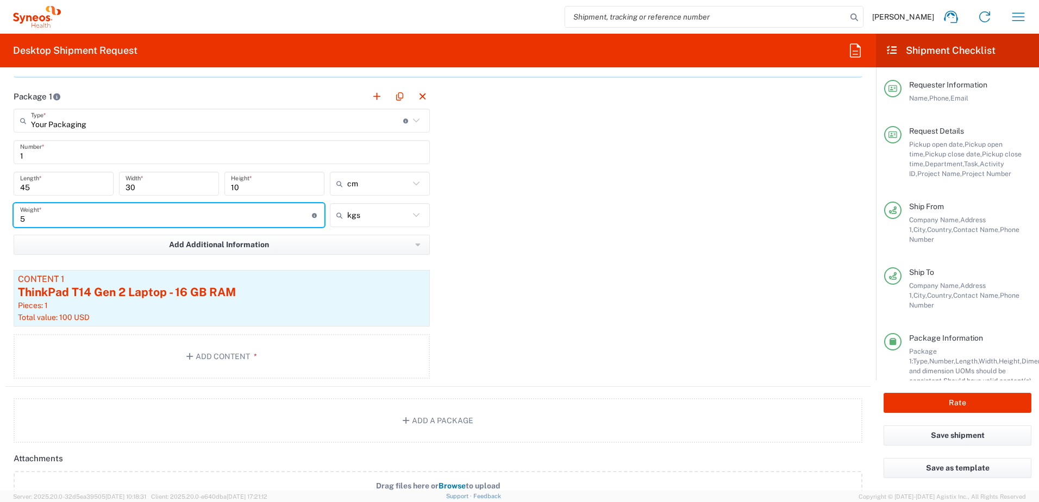
type input "3"
click at [618, 318] on div "Package 1 Your Packaging Type * Material used to package goods Your Packaging E…" at bounding box center [437, 235] width 865 height 303
drag, startPoint x: 179, startPoint y: 222, endPoint x: 0, endPoint y: 226, distance: 178.8
click at [0, 226] on html "Chiran Rayamajhi Home Shipment estimator Shipment tracking Desktop shipment req…" at bounding box center [519, 251] width 1039 height 502
type input "5"
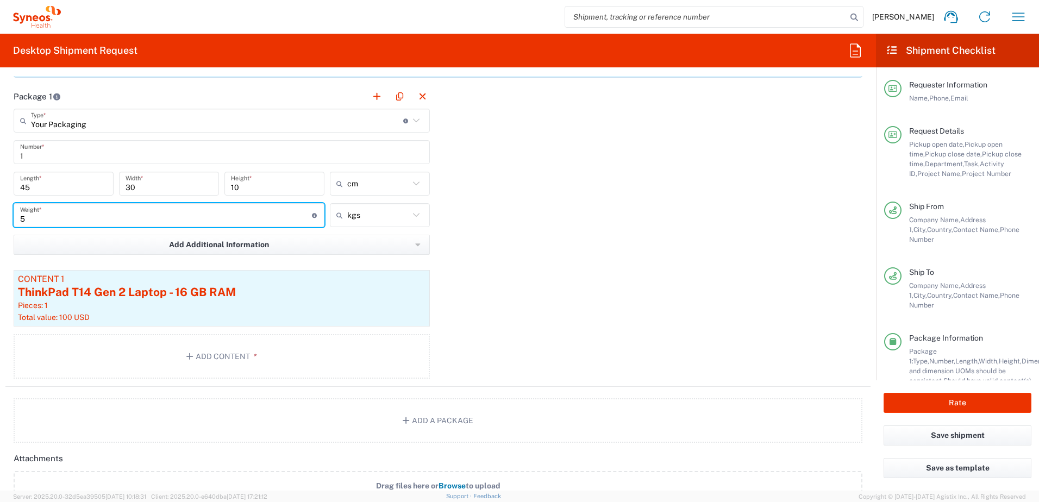
drag, startPoint x: 708, startPoint y: 315, endPoint x: 670, endPoint y: 276, distance: 54.2
click at [707, 313] on div "Package 1 Your Packaging Type * Material used to package goods Your Packaging E…" at bounding box center [437, 235] width 865 height 303
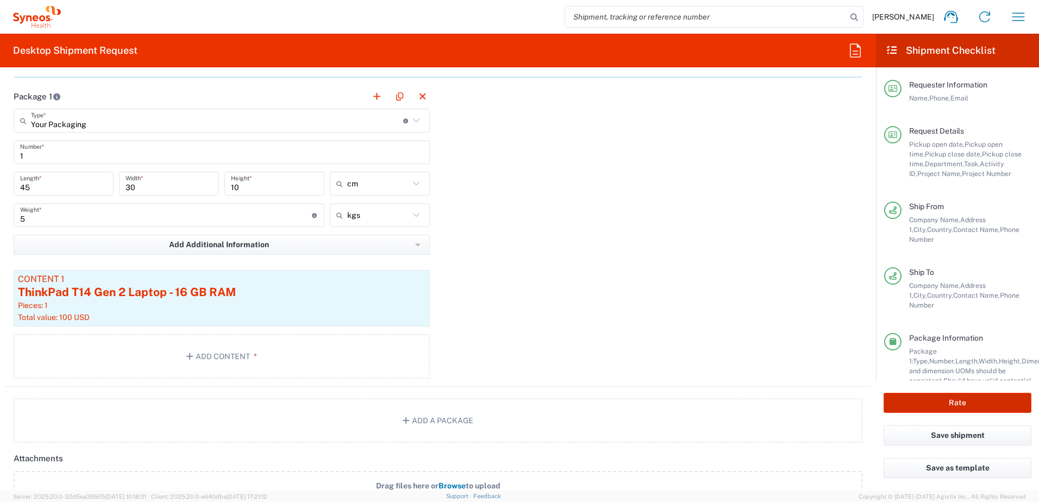
click at [950, 403] on button "Rate" at bounding box center [958, 403] width 148 height 20
type input "4510 DEPARTMENTAL EXPENSE"
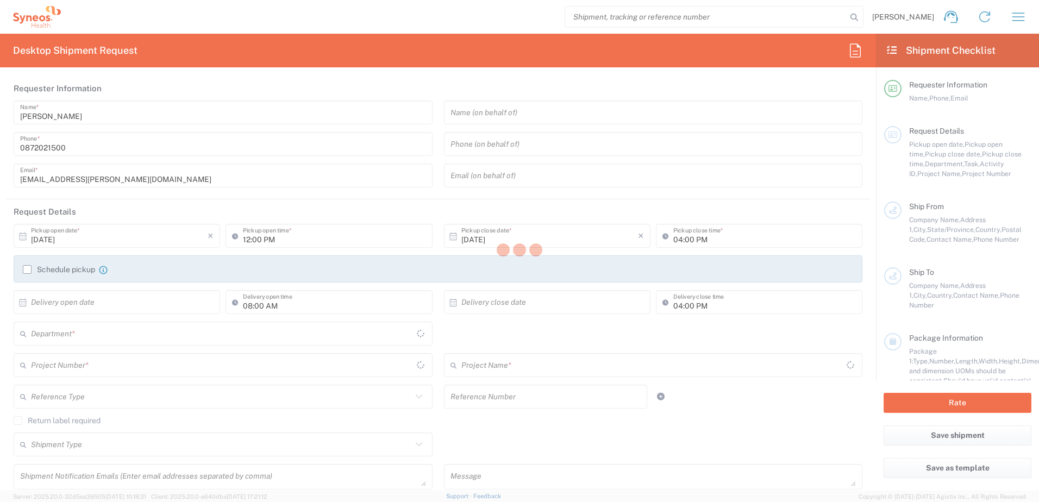
type input "10:00 AM"
type input "02:00 PM"
type input "Customer Ref"
type input "BU 10043/ DEPT3110"
type input "Syneos Health"
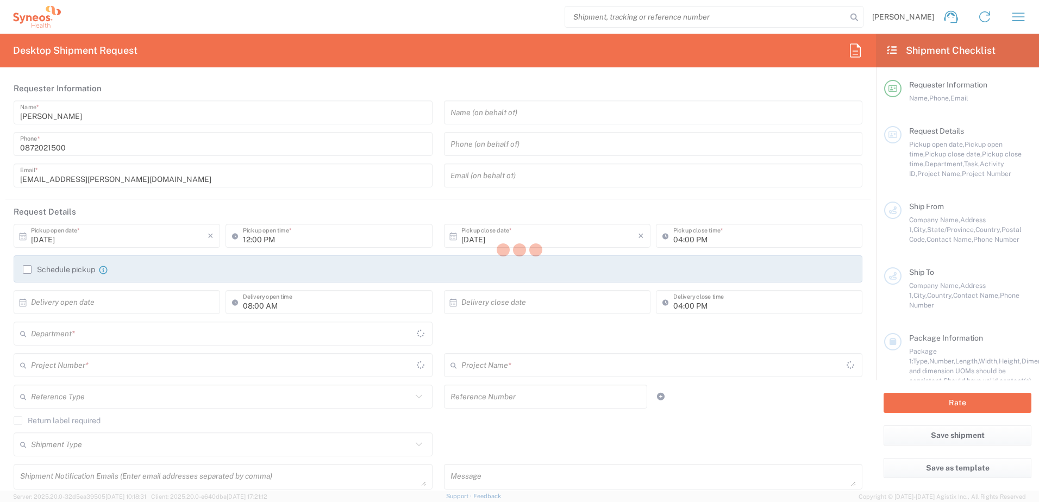
type input "23 The Quadrant"
type input "Narre Warren South"
type input "Australia"
type input "3805"
type input "Donna Lennox"
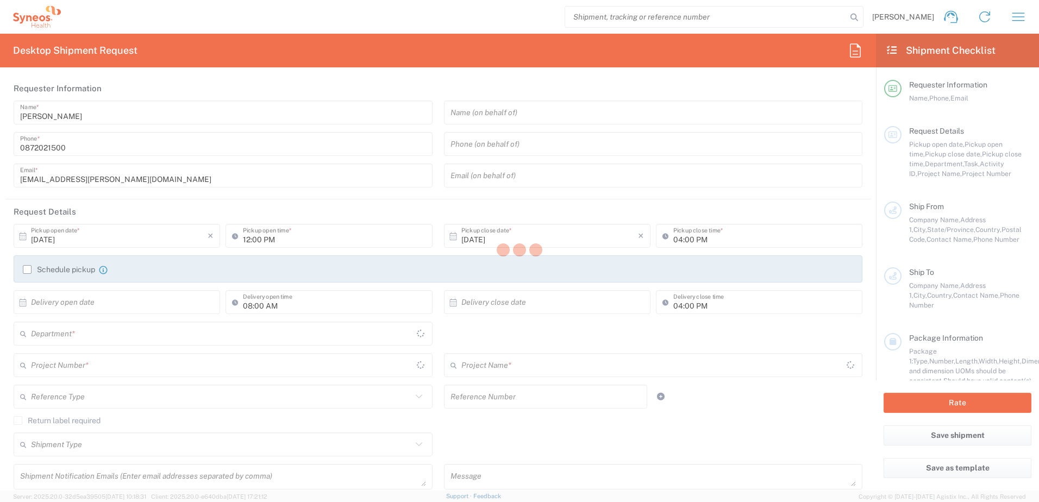
type input "0499 386 557"
type input "donna.lennox@syneoshealth.com"
type input "Residential/Home"
type input "Syneos Health Australia Pty Ltd"
type input "Syneos Health"
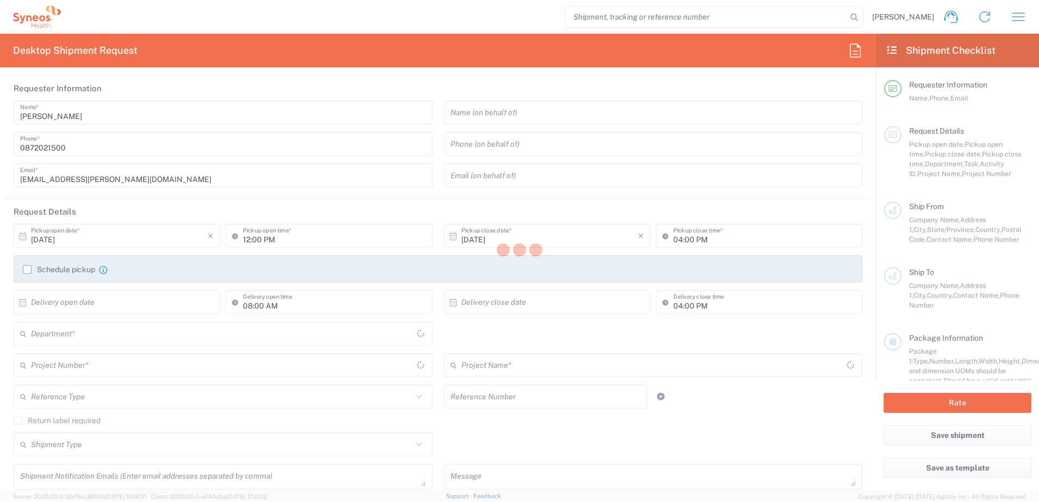
type input "[STREET_ADDRESS][PERSON_NAME]"
type input "Level 24"
type input "[GEOGRAPHIC_DATA]"
type input "Australia"
type input "5000"
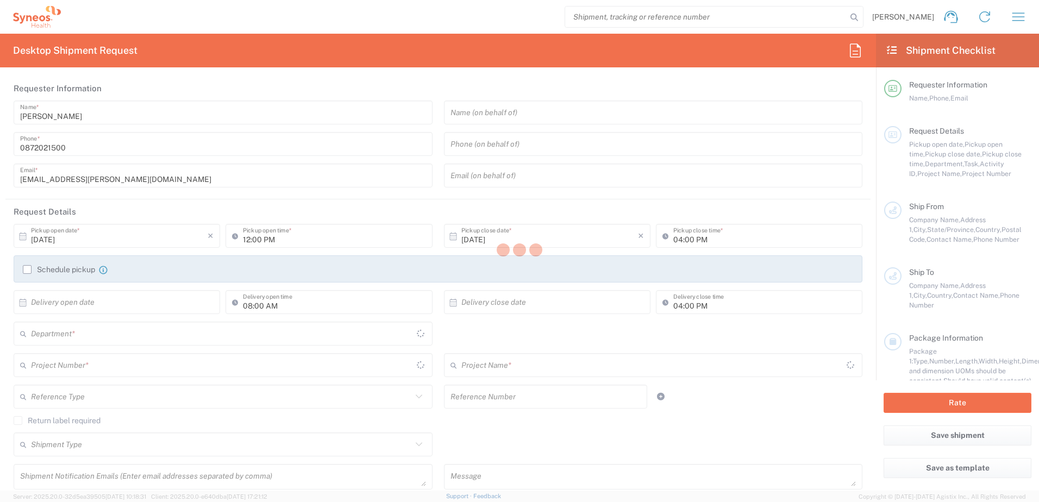
type input "[PERSON_NAME]"
type input "0872021500"
type input "[EMAIL_ADDRESS][PERSON_NAME][DOMAIN_NAME]"
type input "Business (General)"
type input "Sender/Shipper"
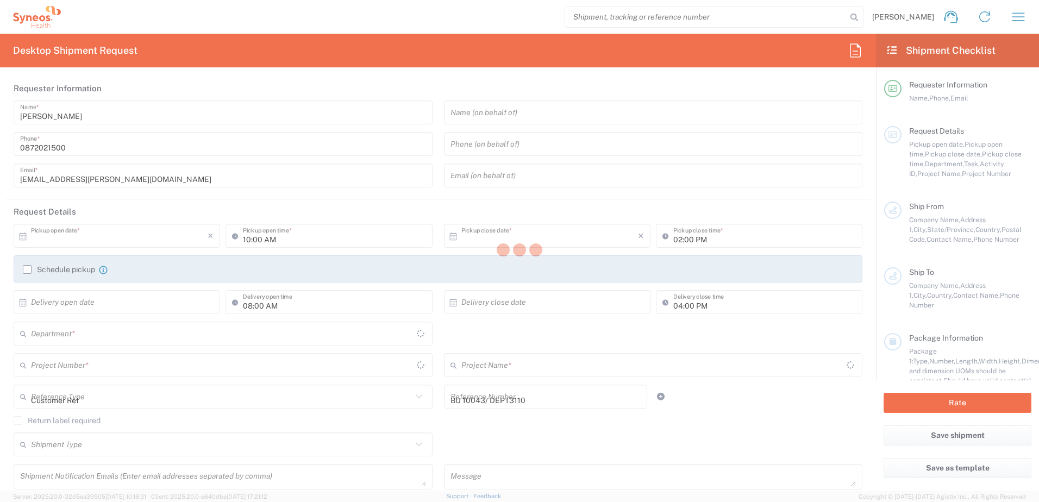
type input "Sender/Shipper"
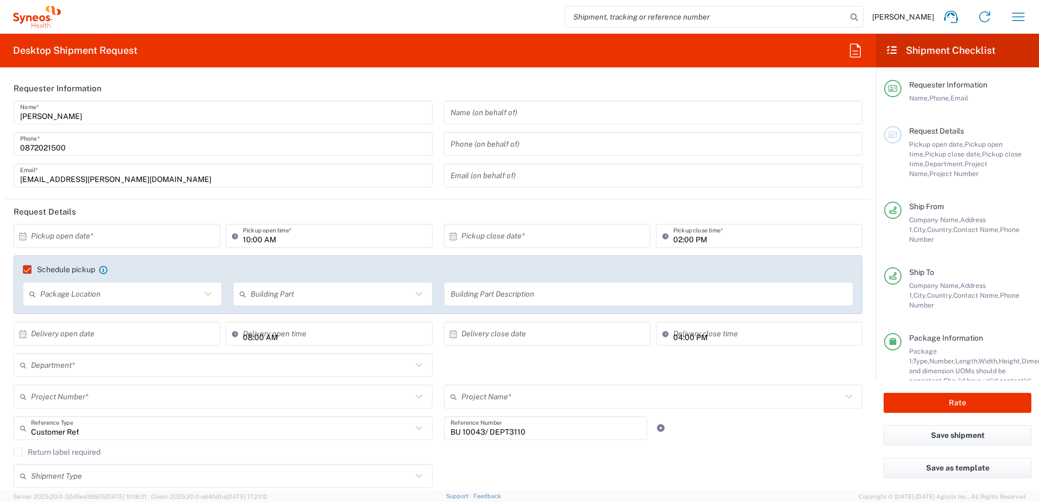
type input "Victoria"
type input "Your Packaging"
type input "3110 DEPARTMENTAL EXPENSE"
type input "South Australia"
type input "3110"
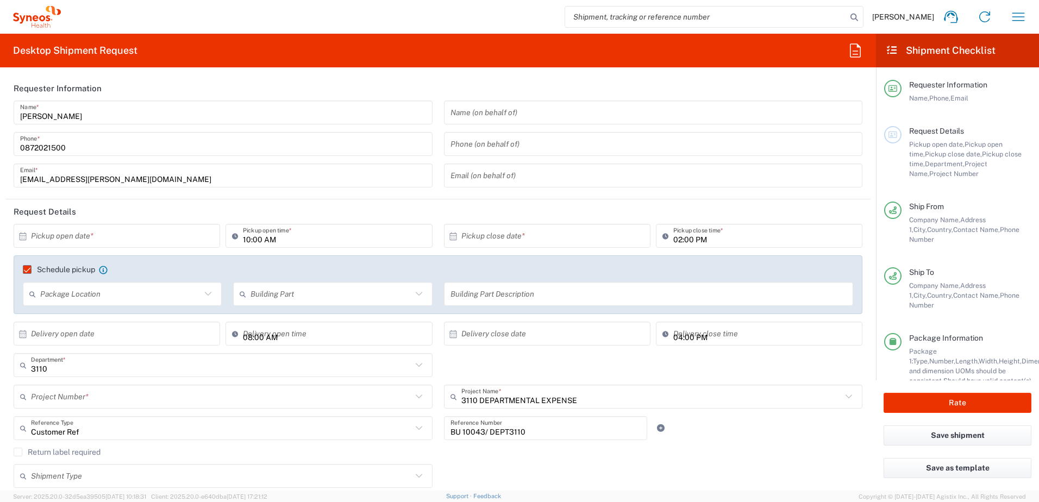
type input "3110 DEPARTMENTAL EXPENSE"
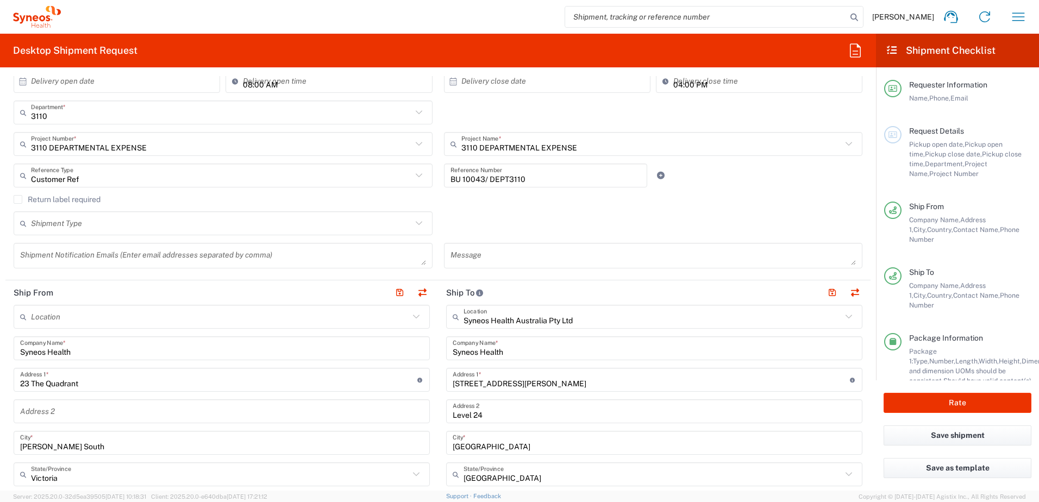
scroll to position [272, 0]
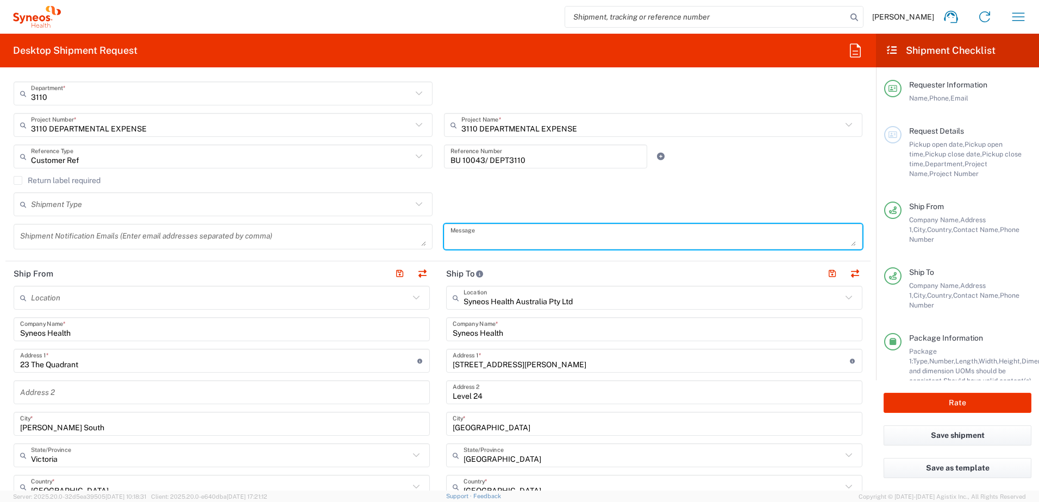
click at [611, 235] on textarea at bounding box center [653, 236] width 406 height 19
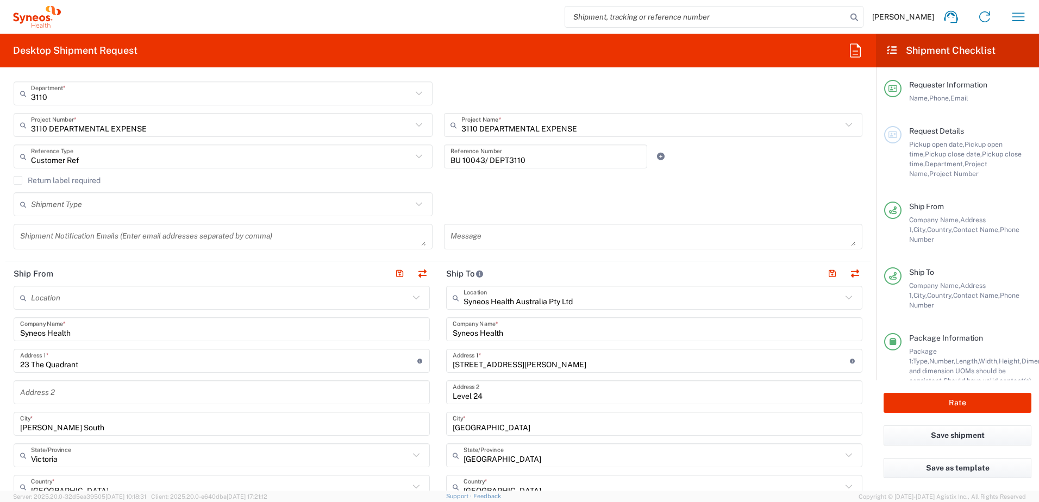
click at [554, 237] on textarea at bounding box center [653, 236] width 406 height 19
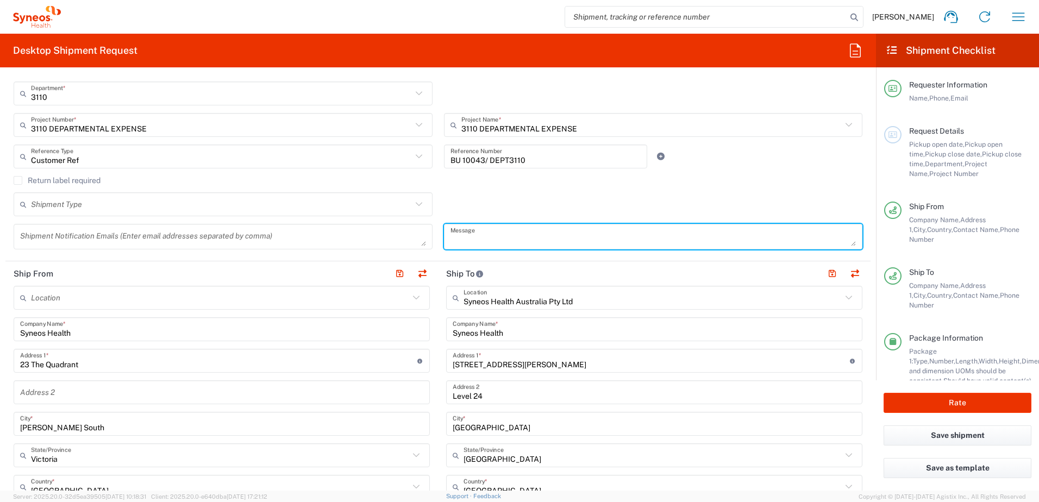
paste textarea "Top gate entry"
click at [579, 240] on textarea "Top gate entry and" at bounding box center [653, 236] width 406 height 19
paste textarea "ring bell"
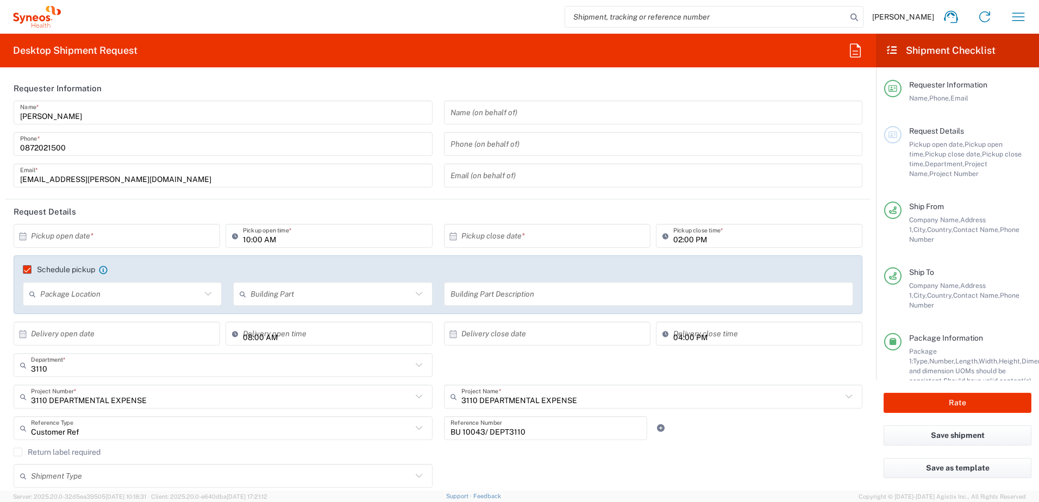
type textarea "Top gate entry and ring bell or call"
click at [159, 233] on input "text" at bounding box center [119, 236] width 177 height 19
click at [136, 323] on span "16" at bounding box center [134, 319] width 16 height 15
type input "10/16/2025"
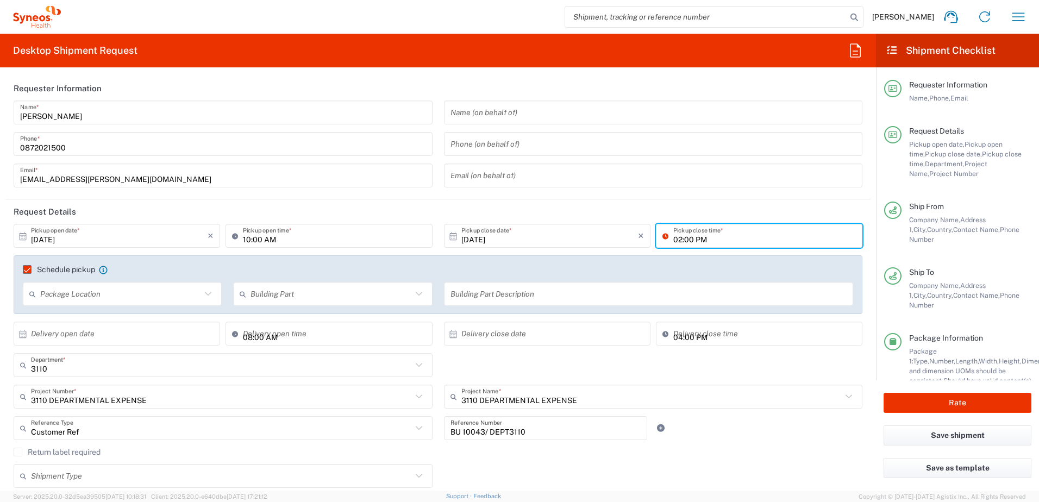
click at [675, 236] on input "02:00 PM" at bounding box center [764, 236] width 183 height 19
click at [775, 461] on div "Return label required" at bounding box center [438, 456] width 849 height 16
click at [698, 240] on input "12:00 PM" at bounding box center [764, 236] width 183 height 19
click at [682, 241] on input "12:00 PM" at bounding box center [764, 236] width 183 height 19
type input "12:30 PM"
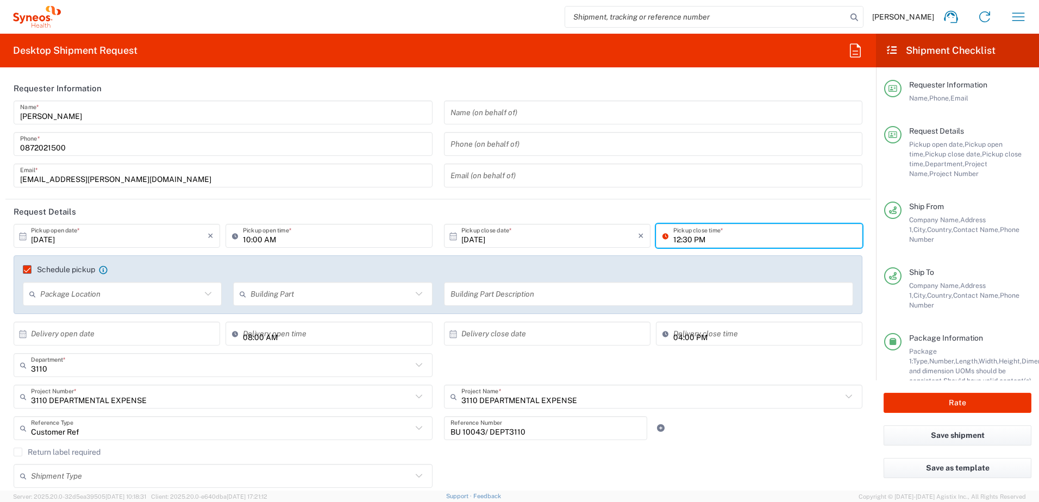
click at [761, 441] on div "Customer Ref Reference Type Customer Ref Account Type Activity ID Airline Appoi…" at bounding box center [438, 432] width 860 height 32
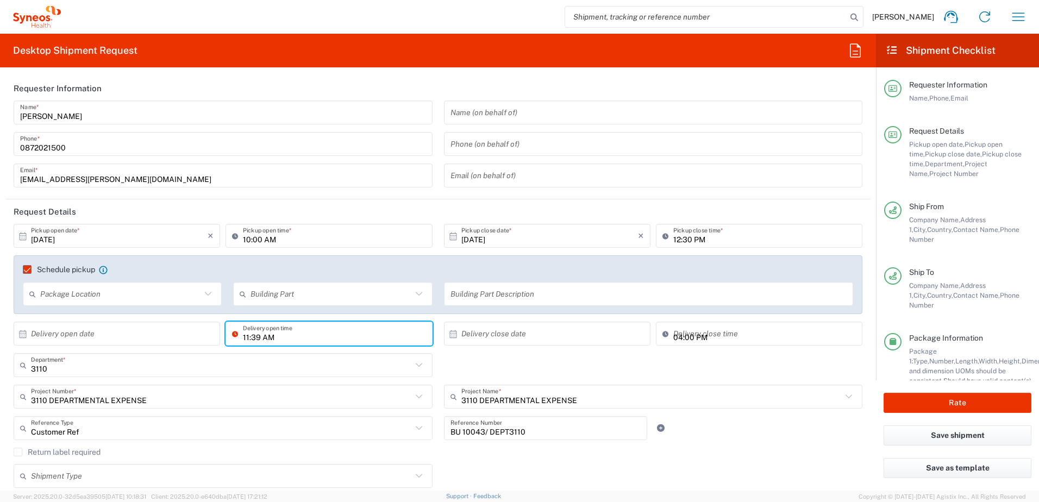
click at [248, 337] on input "11:39 AM" at bounding box center [334, 333] width 183 height 19
click at [254, 337] on input "11:39 AM" at bounding box center [334, 333] width 183 height 19
type input "11:00 AM"
click at [764, 466] on div "Shipment Type Batch Regular" at bounding box center [438, 480] width 860 height 32
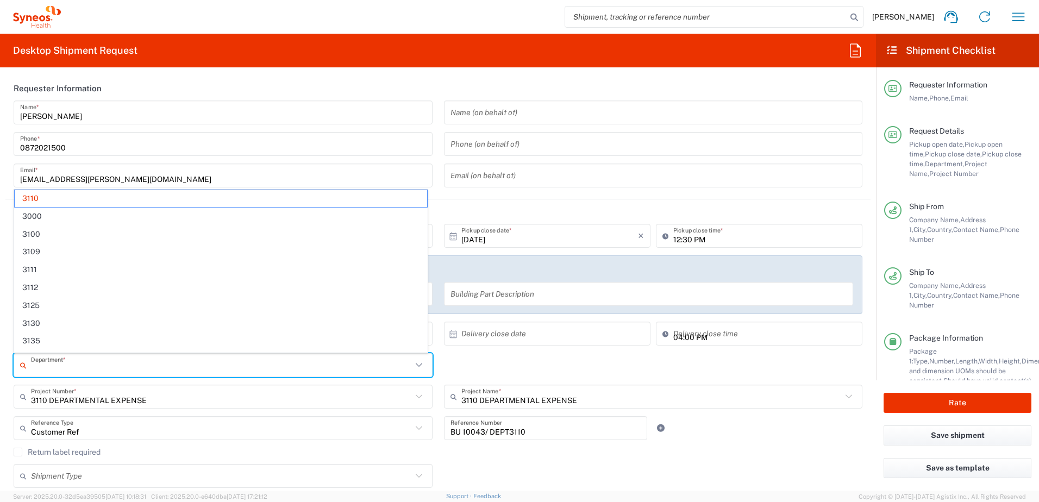
drag, startPoint x: 304, startPoint y: 371, endPoint x: 253, endPoint y: 366, distance: 51.9
click at [253, 367] on input "text" at bounding box center [221, 365] width 381 height 19
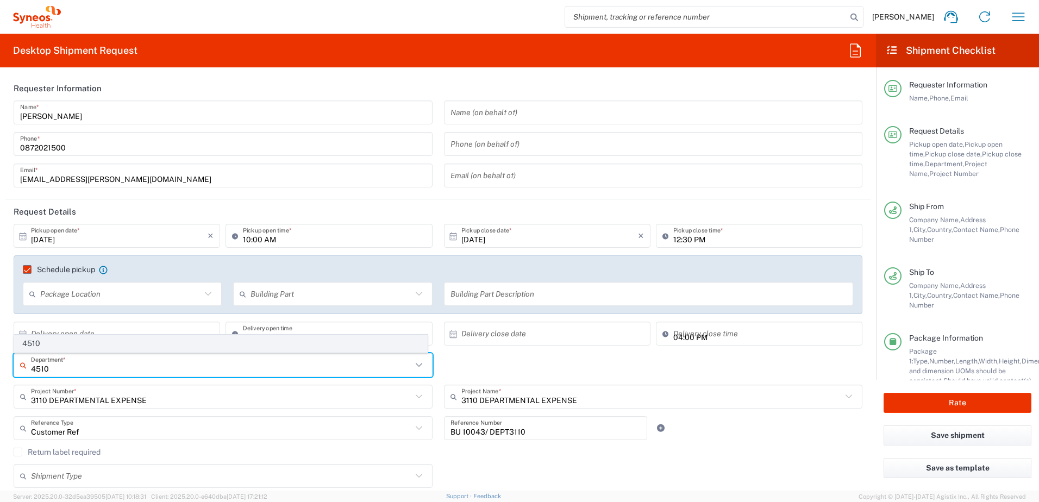
type input "4510"
click at [159, 336] on span "4510" at bounding box center [221, 343] width 412 height 17
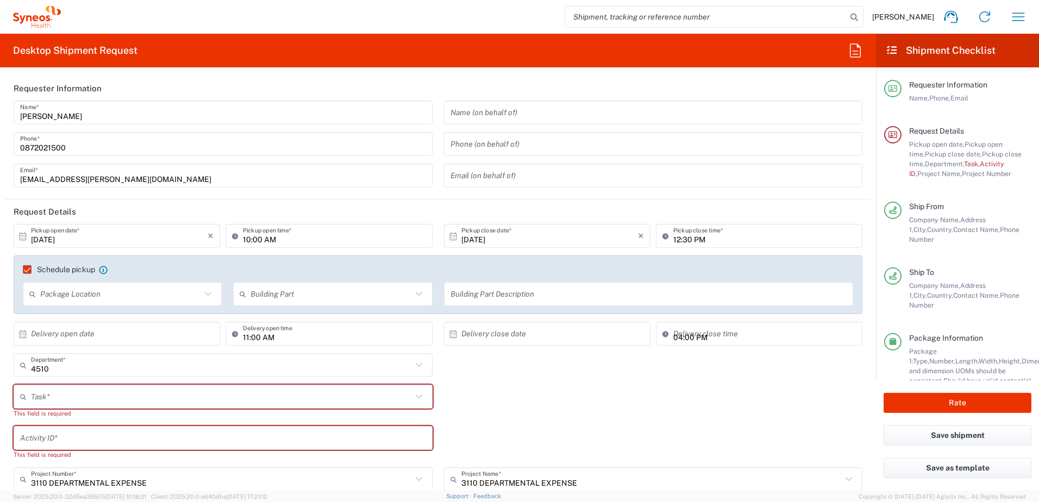
click at [132, 392] on input "text" at bounding box center [221, 396] width 381 height 19
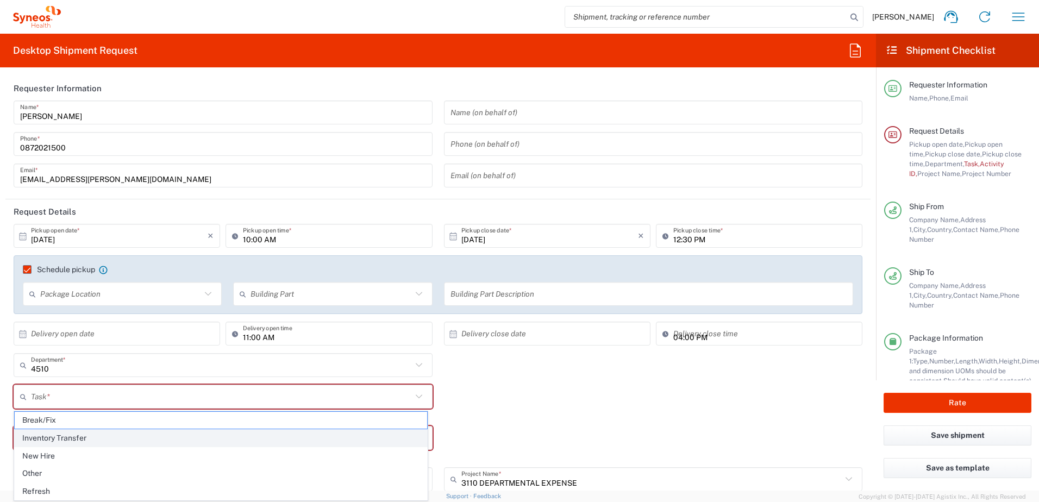
click at [119, 436] on span "Inventory Transfer" at bounding box center [221, 438] width 412 height 17
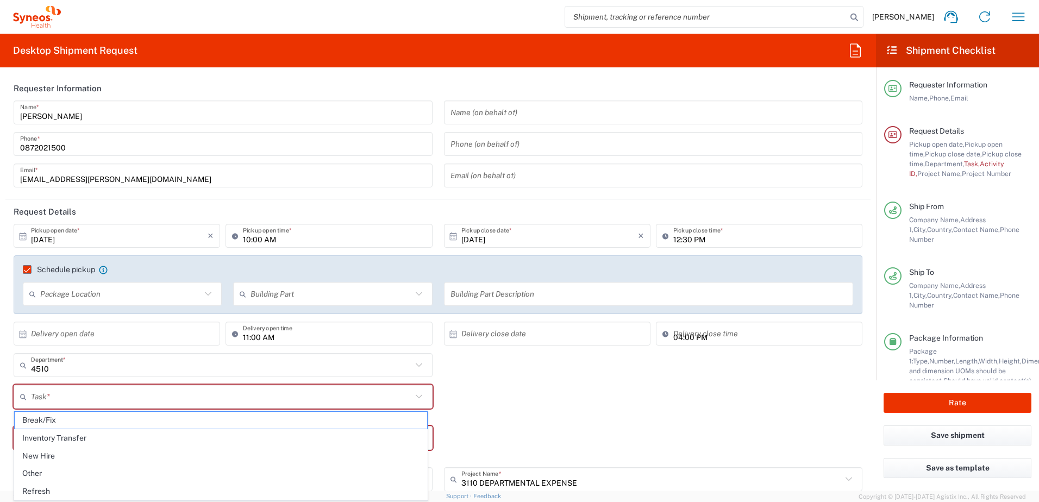
type input "Inventory Transfer"
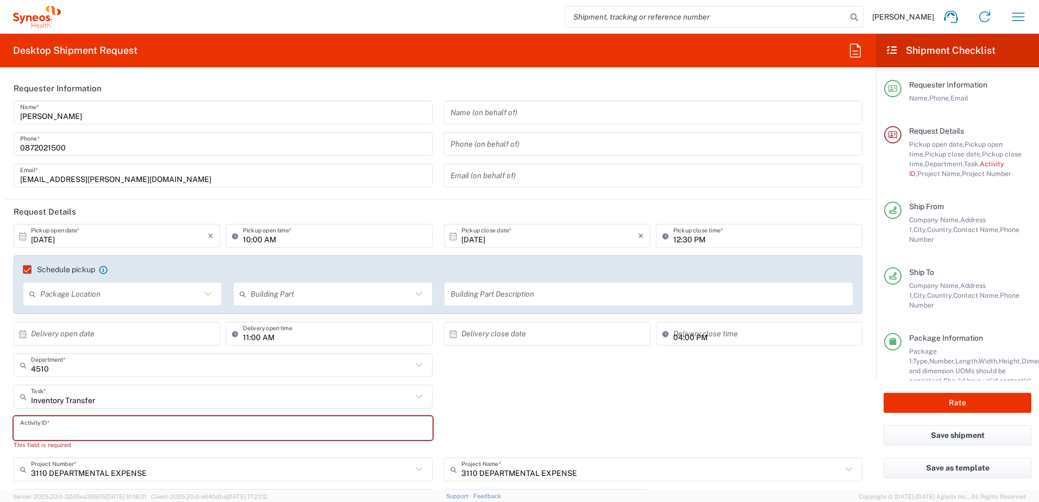
click at [119, 429] on input "text" at bounding box center [223, 428] width 406 height 19
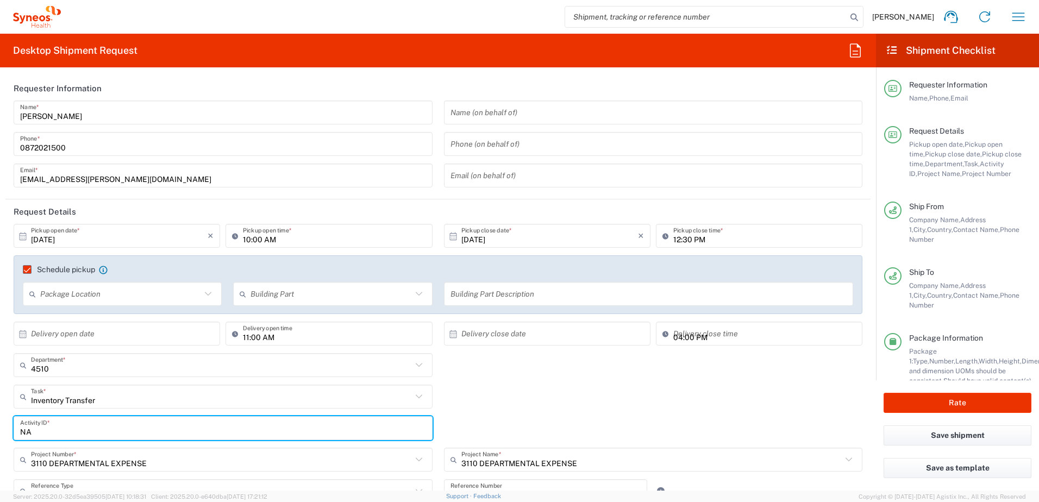
scroll to position [163, 0]
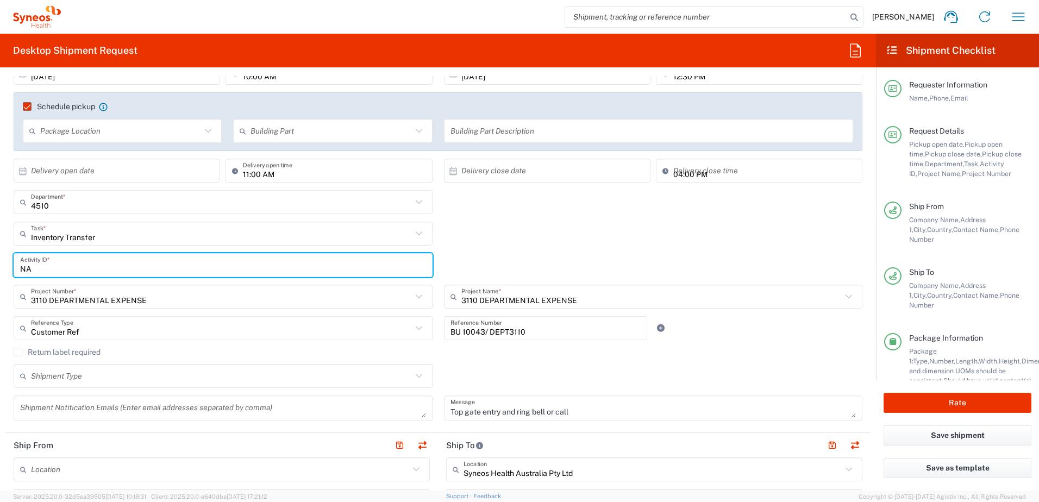
type input "NA"
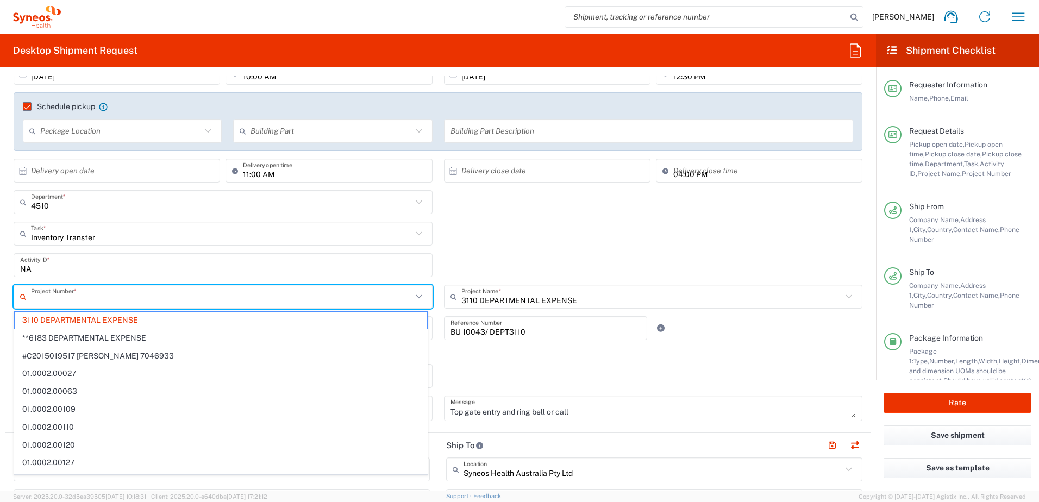
click at [122, 306] on input "text" at bounding box center [221, 296] width 381 height 19
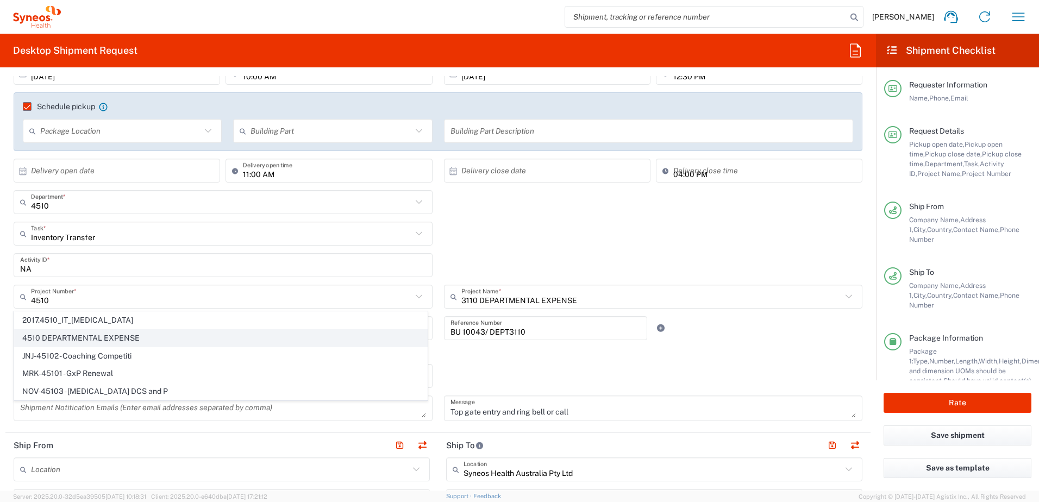
click at [129, 333] on span "4510 DEPARTMENTAL EXPENSE" at bounding box center [221, 338] width 412 height 17
type input "4510 DEPARTMENTAL EXPENSE"
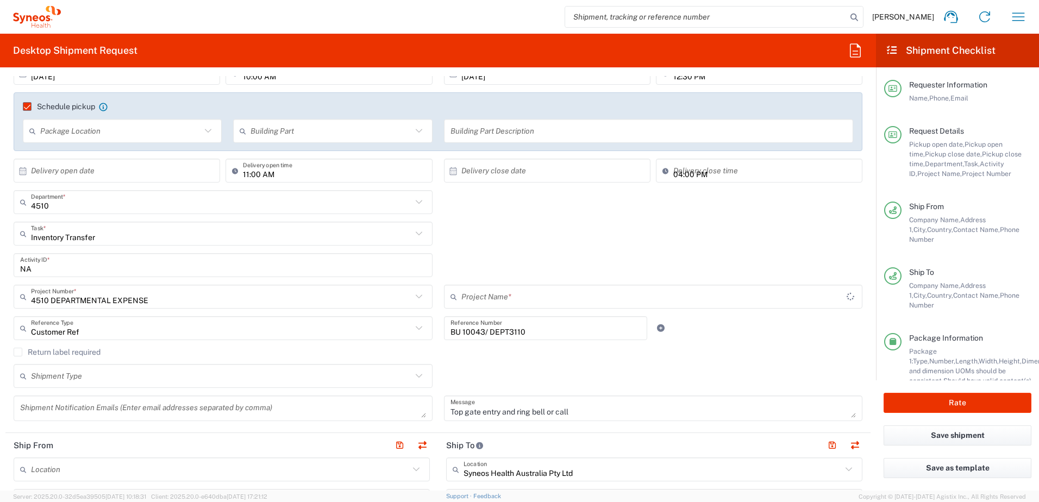
type input "4510 DEPARTMENTAL EXPENSE"
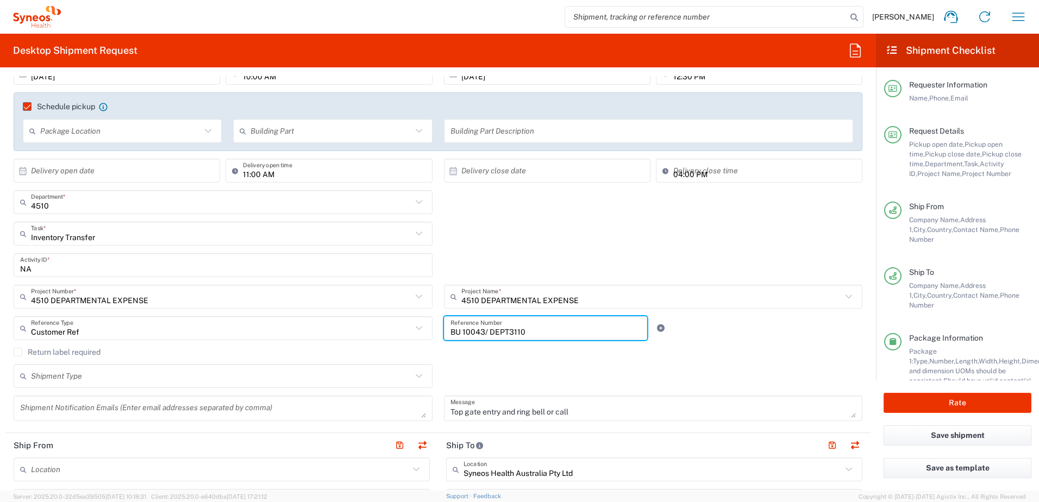
drag, startPoint x: 529, startPoint y: 332, endPoint x: 371, endPoint y: 330, distance: 158.7
click at [374, 332] on div "Customer Ref Reference Type Customer Ref Account Type Activity ID Airline Appoi…" at bounding box center [438, 332] width 860 height 32
type input "4510"
click at [537, 371] on div "Shipment Type Batch Regular" at bounding box center [438, 380] width 860 height 32
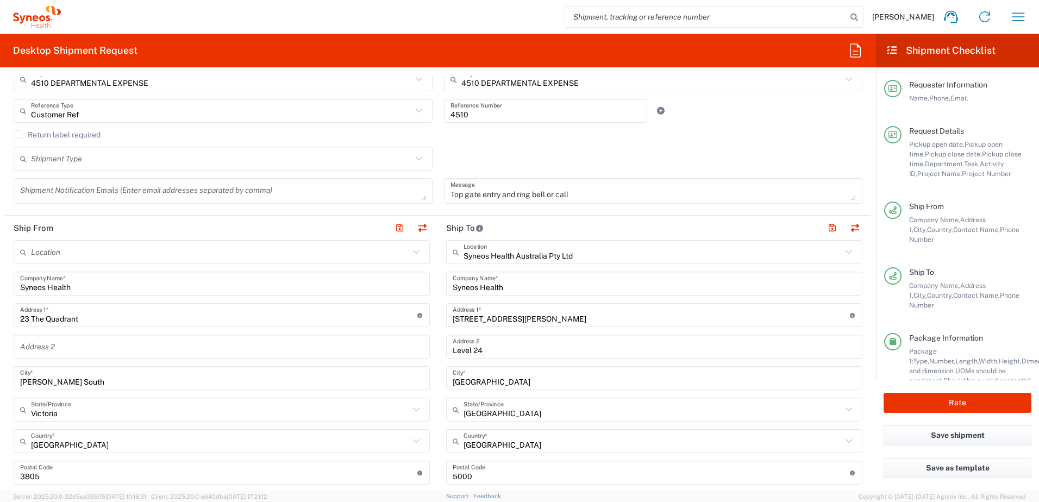
scroll to position [543, 0]
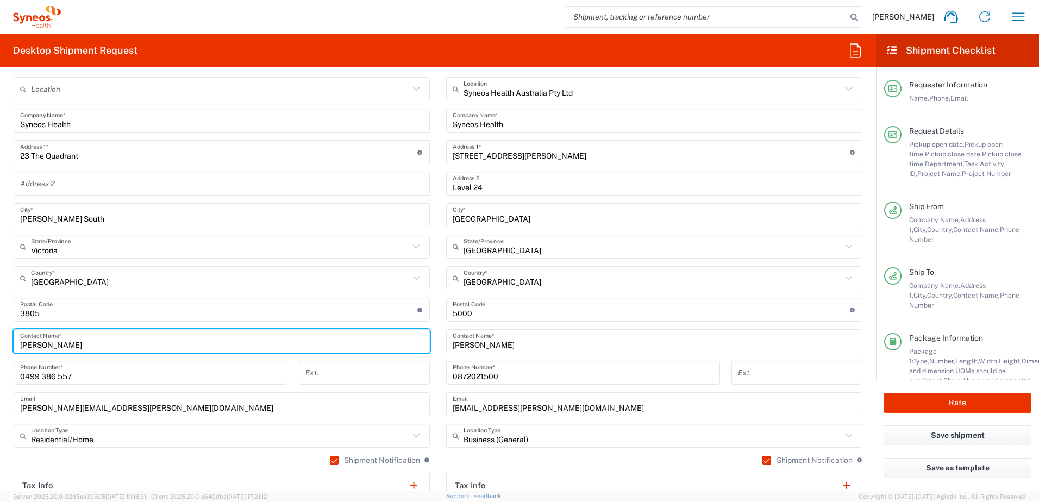
click at [0, 342] on html "Chiran Rayamajhi Home Shipment estimator Shipment tracking Desktop shipment req…" at bounding box center [519, 251] width 1039 height 502
paste input "Margaret Stevens"
type input "Margaret Stevens"
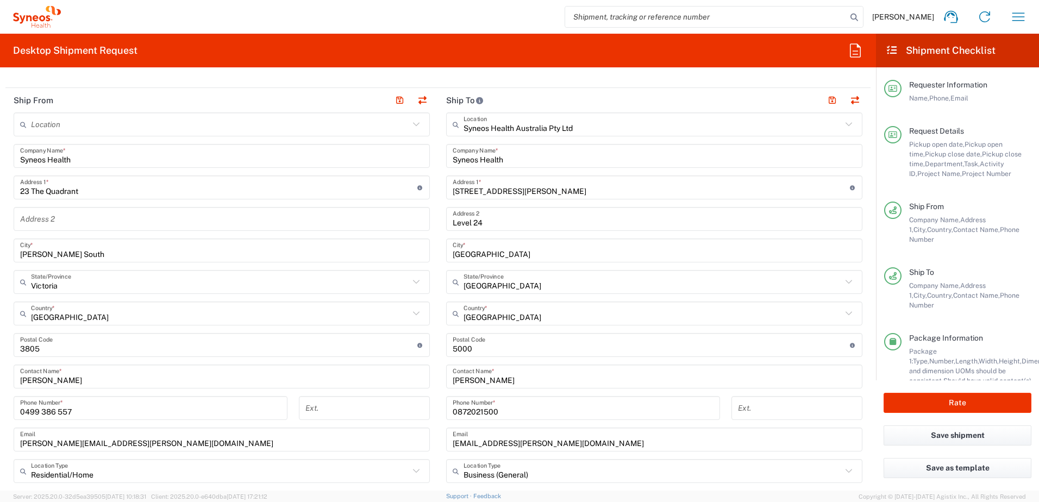
scroll to position [489, 0]
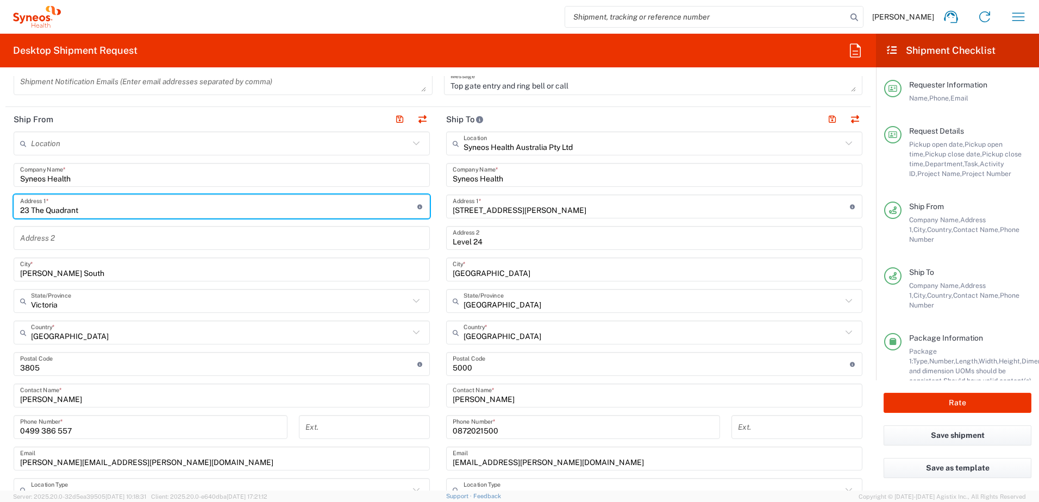
drag, startPoint x: 117, startPoint y: 206, endPoint x: 4, endPoint y: 211, distance: 112.6
click at [4, 211] on form "Requester Information Chiran Rayamajhi Name * 0872021500 Phone * chiran.rayamaj…" at bounding box center [438, 283] width 876 height 415
paste input "03 Millfield Road"
type input "203 Millfield Road"
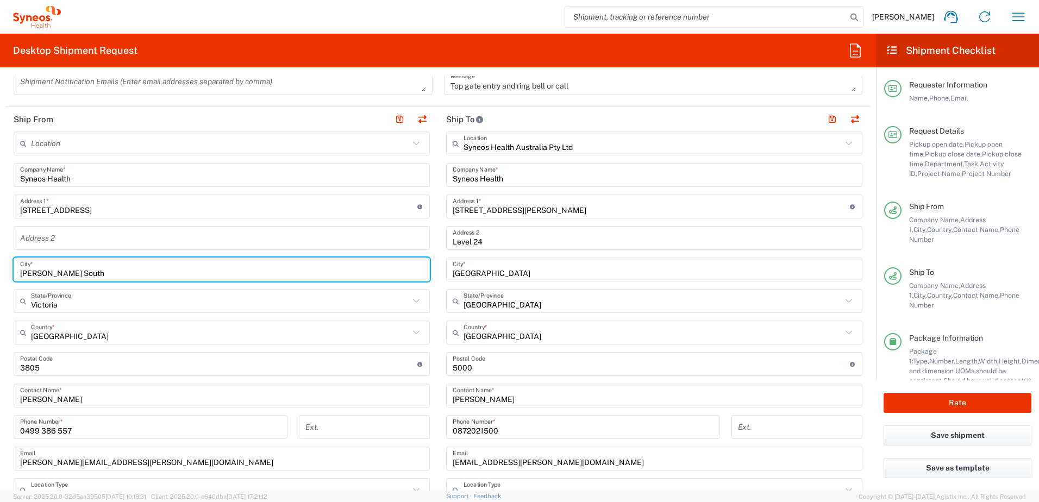
drag, startPoint x: 113, startPoint y: 269, endPoint x: -2, endPoint y: 266, distance: 115.2
click at [0, 266] on html "Chiran Rayamajhi Home Shipment estimator Shipment tracking Desktop shipment req…" at bounding box center [519, 251] width 1039 height 502
paste input "Millfield"
type input "Millfield"
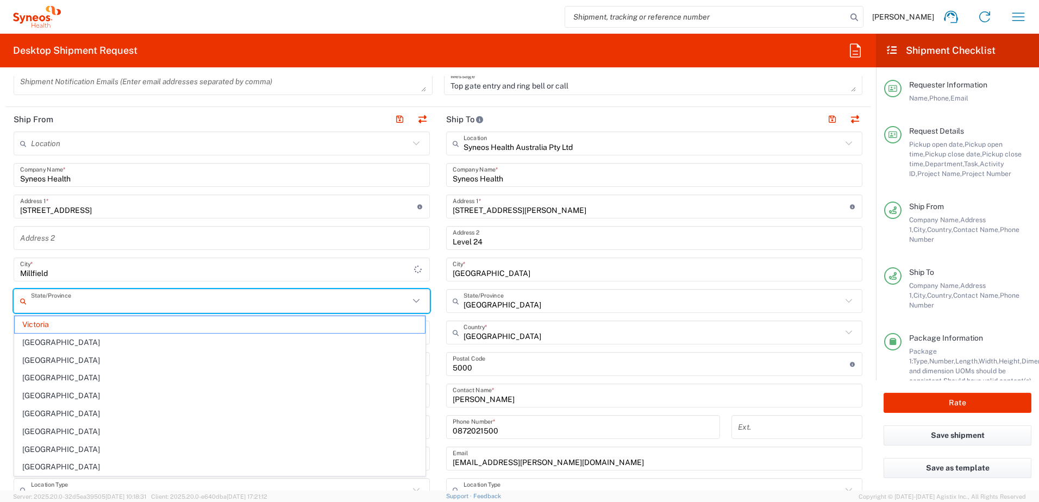
click at [75, 305] on input "text" at bounding box center [220, 301] width 378 height 19
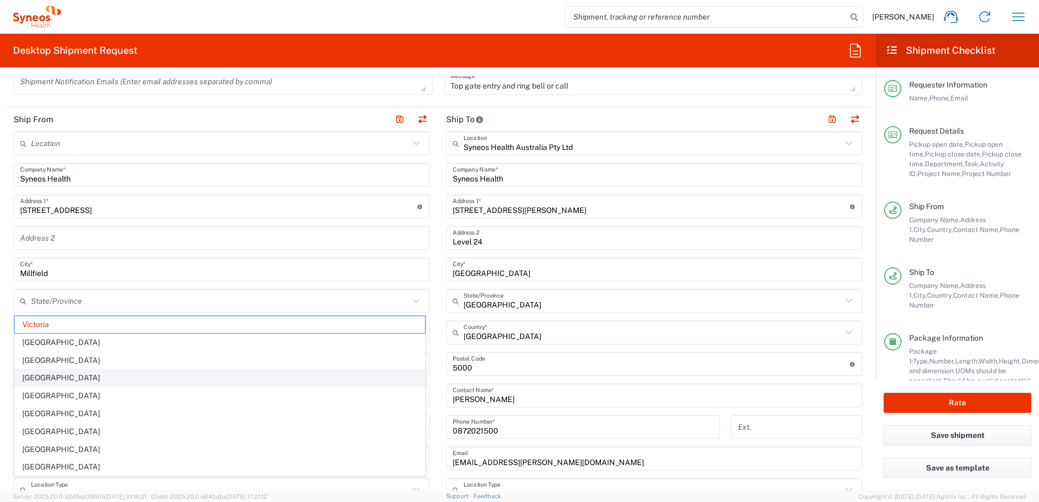
click at [36, 373] on span "New South Wales" at bounding box center [220, 378] width 410 height 17
type input "New South Wales"
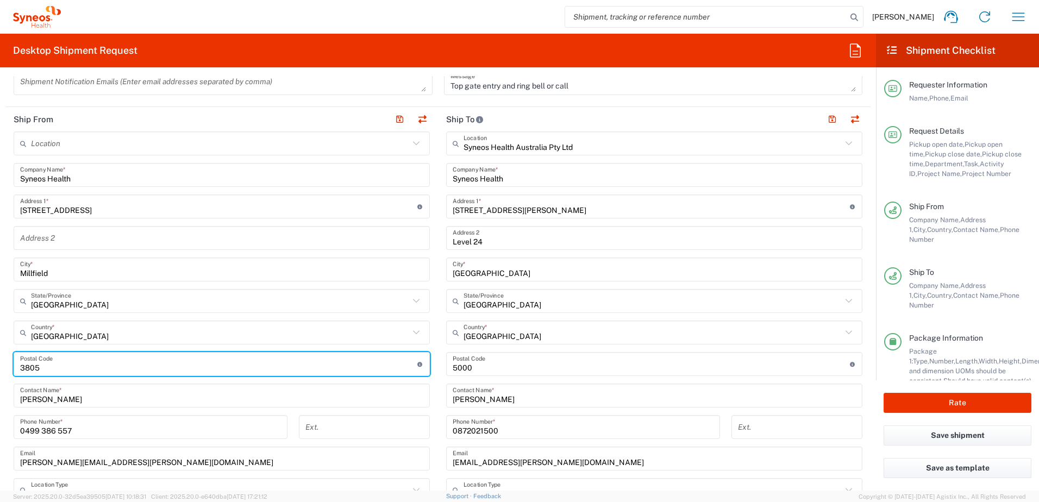
drag, startPoint x: 59, startPoint y: 361, endPoint x: -2, endPoint y: 353, distance: 61.5
click at [0, 353] on html "Chiran Rayamajhi Home Shipment estimator Shipment tracking Desktop shipment req…" at bounding box center [519, 251] width 1039 height 502
paste input "2325"
type input "2325"
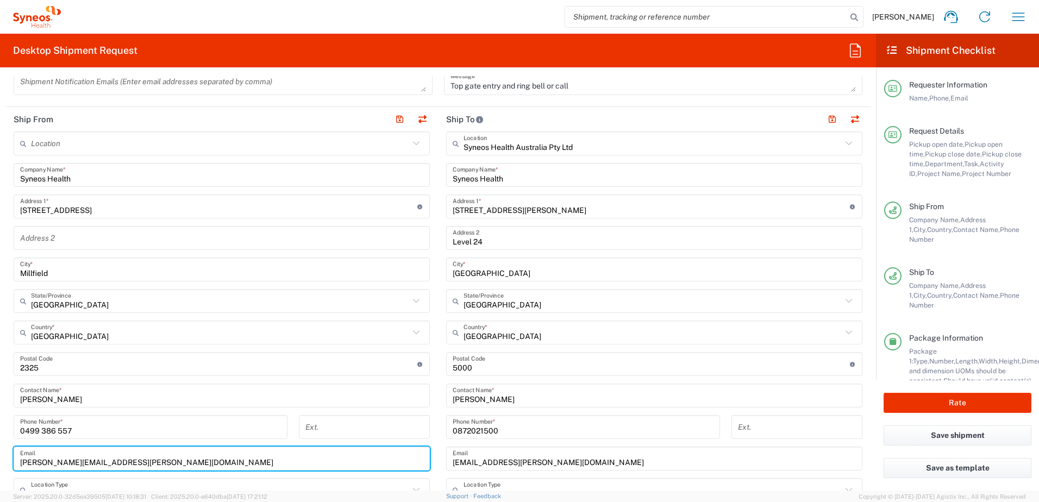
drag, startPoint x: 169, startPoint y: 462, endPoint x: -2, endPoint y: 453, distance: 171.4
click at [0, 453] on html "Chiran Rayamajhi Home Shipment estimator Shipment tracking Desktop shipment req…" at bounding box center [519, 251] width 1039 height 502
paste input "homeobsession2@hotmail,"
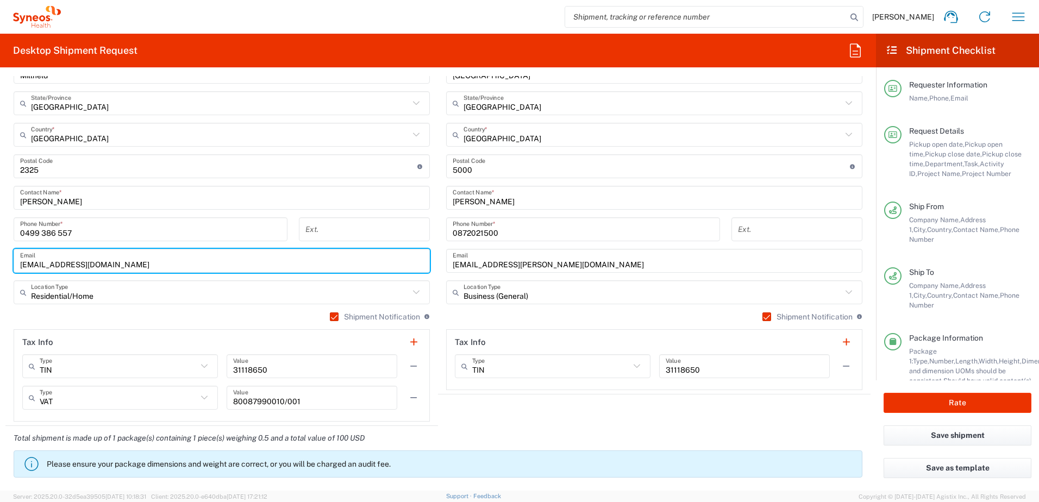
scroll to position [706, 0]
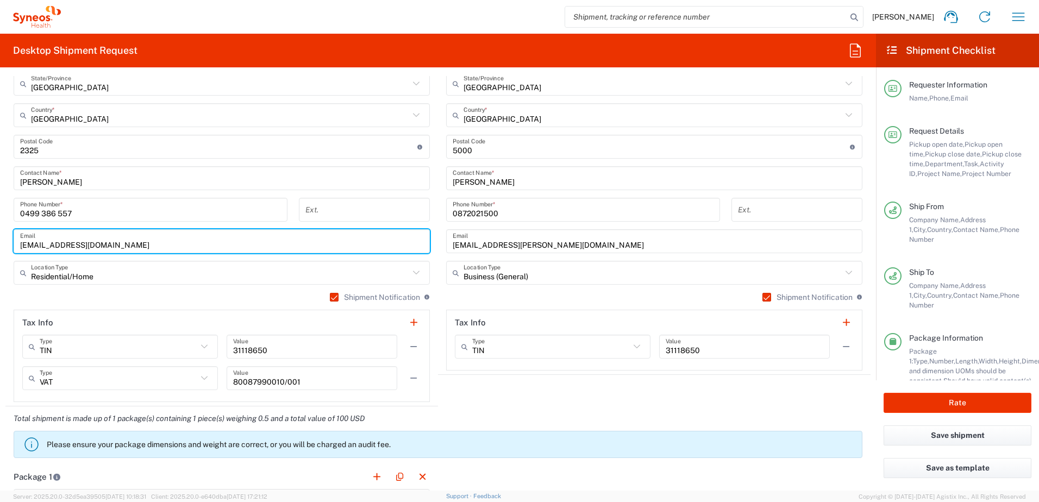
type input "homeobsession2@hotmail.com"
click at [653, 411] on div "Total shipment is made up of 1 package(s) containing 1 piece(s) weighing 0.5 an…" at bounding box center [438, 435] width 877 height 58
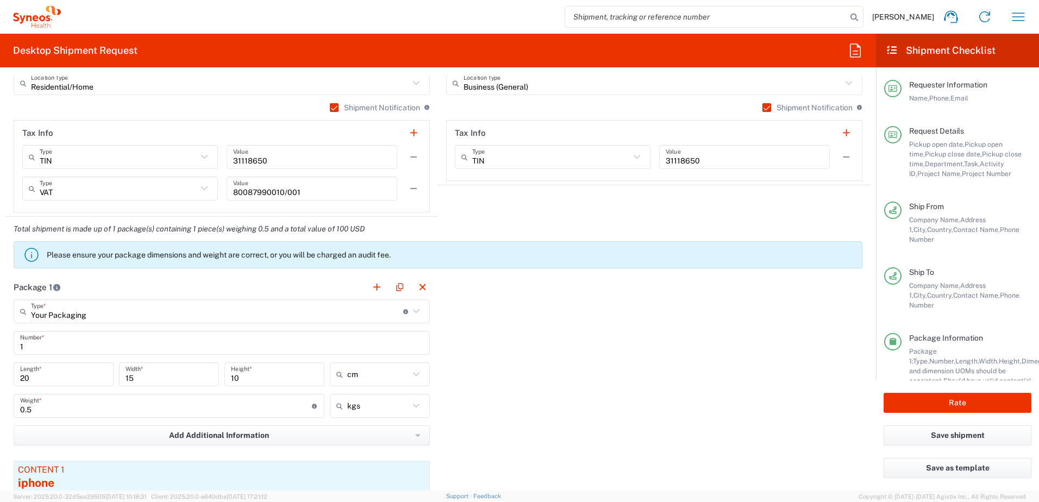
scroll to position [1032, 0]
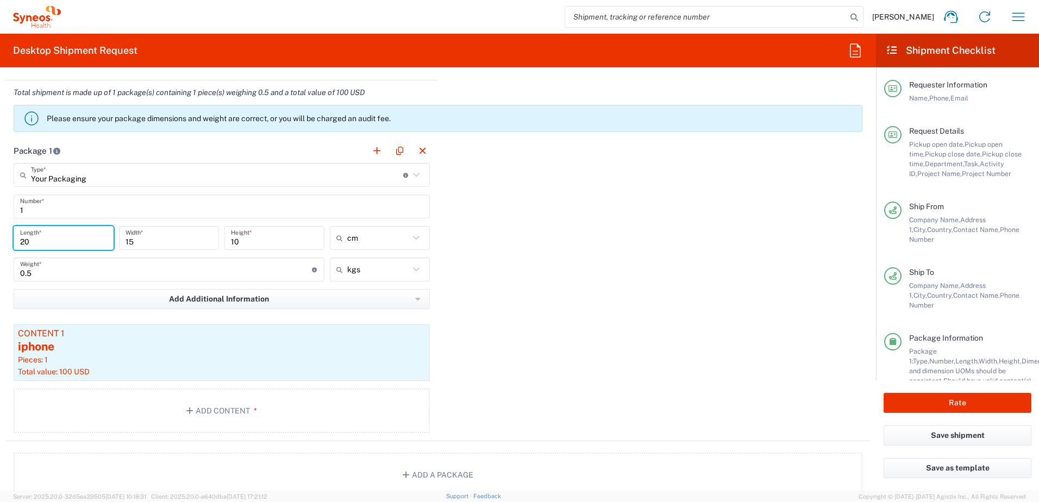
click at [0, 236] on html "Chiran Rayamajhi Home Shipment estimator Shipment tracking Desktop shipment req…" at bounding box center [519, 251] width 1039 height 502
type input "45"
type input "30"
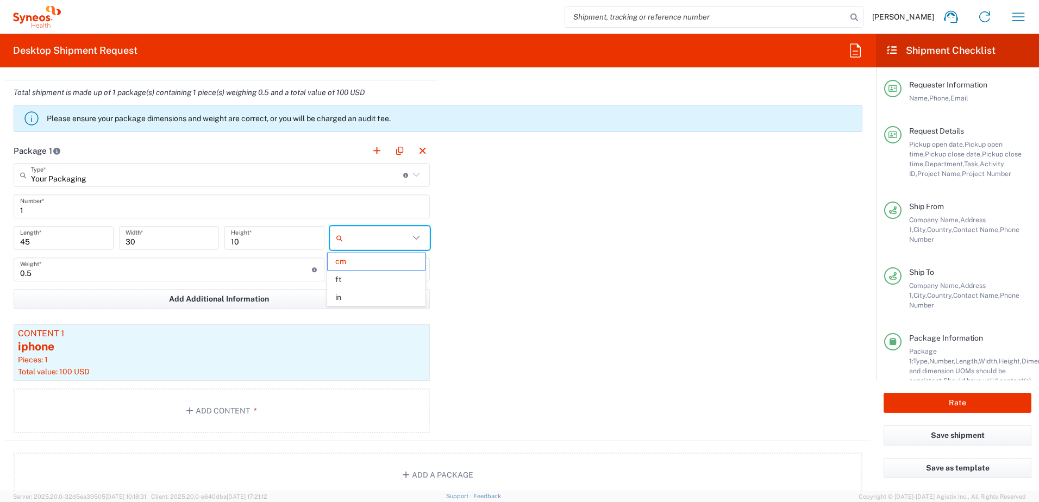
type input "cm"
click at [567, 310] on div "Package 1 Your Packaging Type * Material used to package goods Your Packaging E…" at bounding box center [437, 290] width 865 height 303
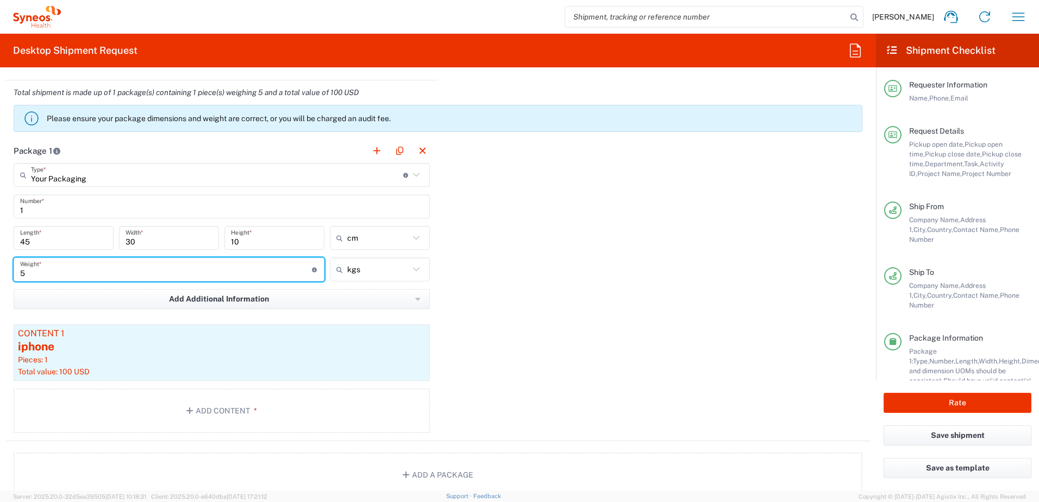
drag, startPoint x: -2, startPoint y: 278, endPoint x: 0, endPoint y: 287, distance: 10.0
click at [0, 283] on html "Chiran Rayamajhi Home Shipment estimator Shipment tracking Desktop shipment req…" at bounding box center [519, 251] width 1039 height 502
type input "4"
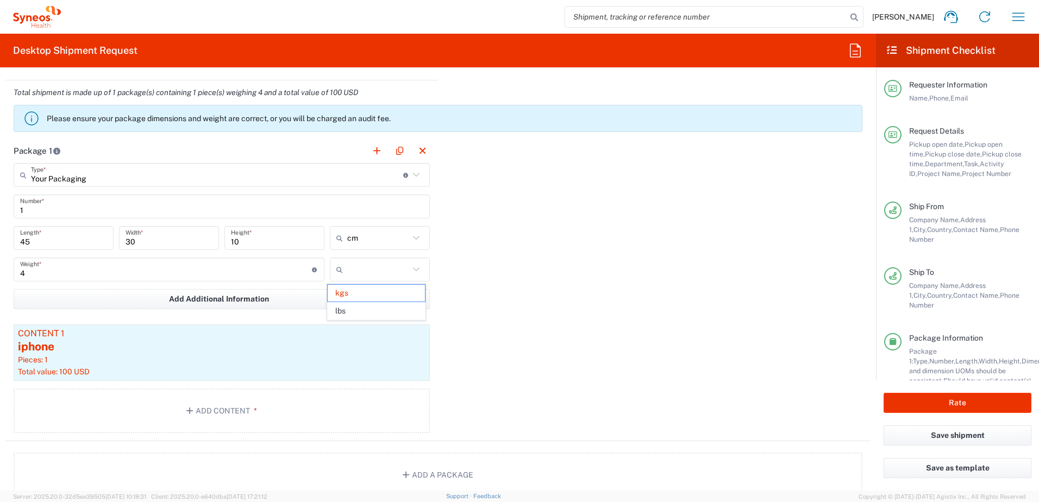
click at [585, 344] on div "Package 1 Your Packaging Type * Material used to package goods Your Packaging E…" at bounding box center [437, 290] width 865 height 303
type input "kgs"
click at [295, 368] on div "Total value: 100 USD" at bounding box center [222, 372] width 408 height 10
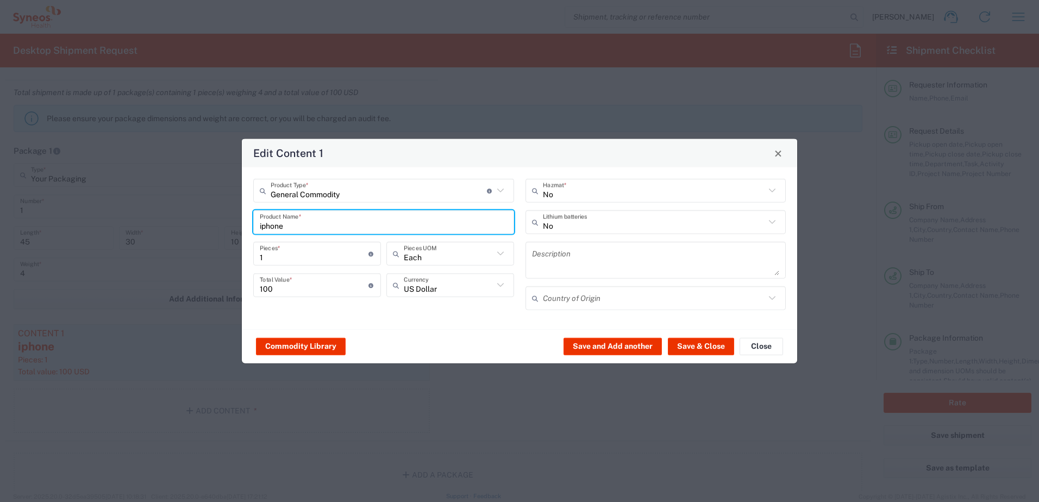
drag, startPoint x: 350, startPoint y: 224, endPoint x: 99, endPoint y: 230, distance: 251.7
click at [99, 230] on div "Edit Content 1 General Commodity Product Type * Document: Paper document genera…" at bounding box center [519, 251] width 1039 height 502
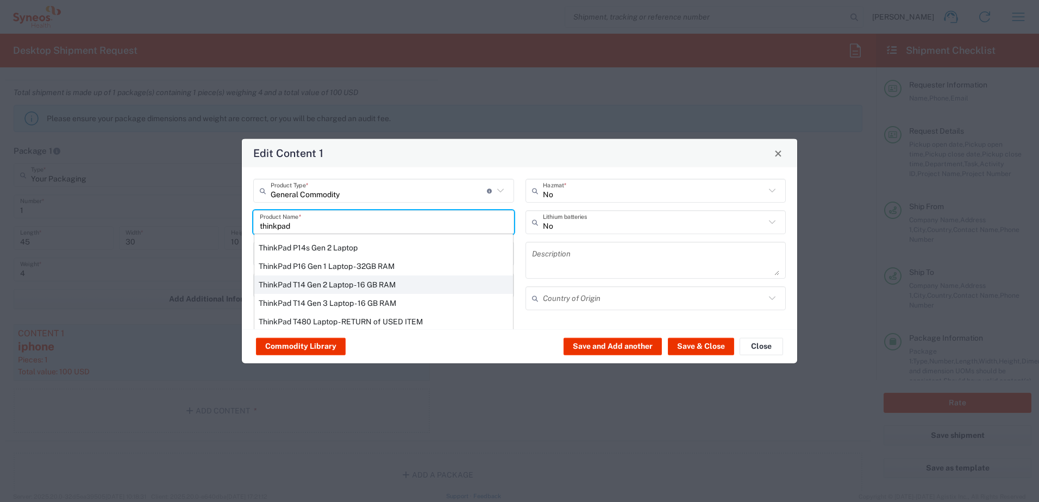
click at [311, 286] on div "ThinkPad T14 Gen 2 Laptop - 16 GB RAM" at bounding box center [383, 285] width 259 height 18
type input "ThinkPad T14 Gen 2 Laptop - 16 GB RAM"
type input "Yes"
type textarea "Intel Core i7-1156G7 vProÂ® Processor - 14"- 16 GB RAM - 512 GB SSD"
type input "China"
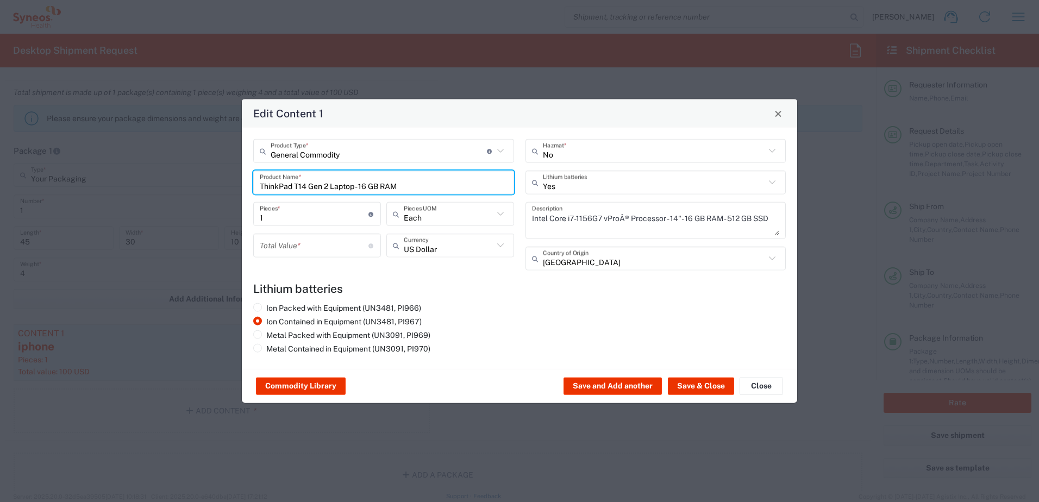
click at [317, 244] on input "number" at bounding box center [314, 245] width 109 height 19
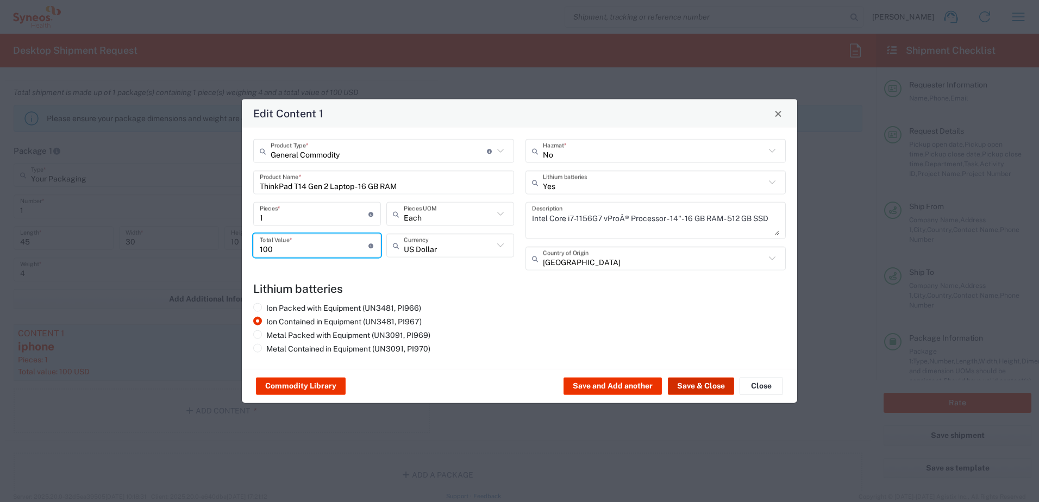
type input "100"
click at [711, 386] on button "Save & Close" at bounding box center [701, 386] width 66 height 17
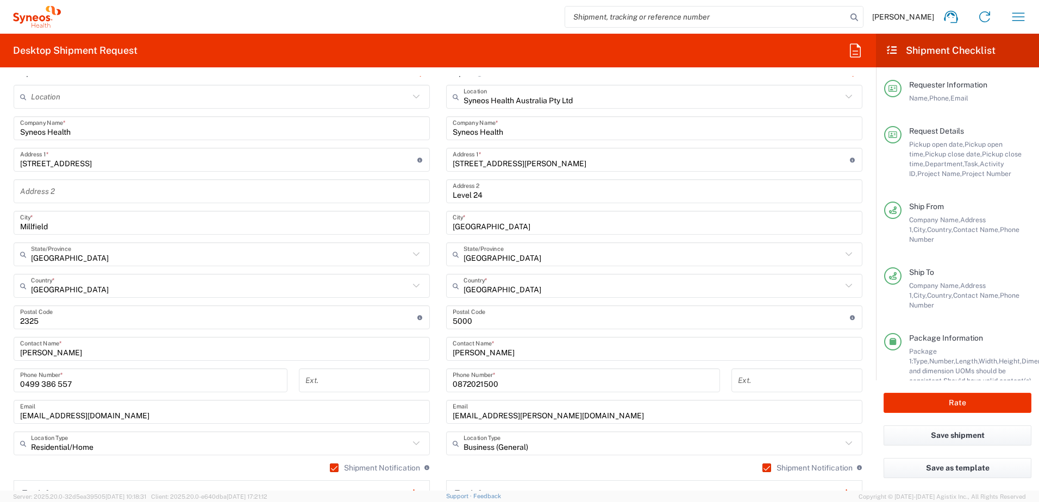
scroll to position [543, 0]
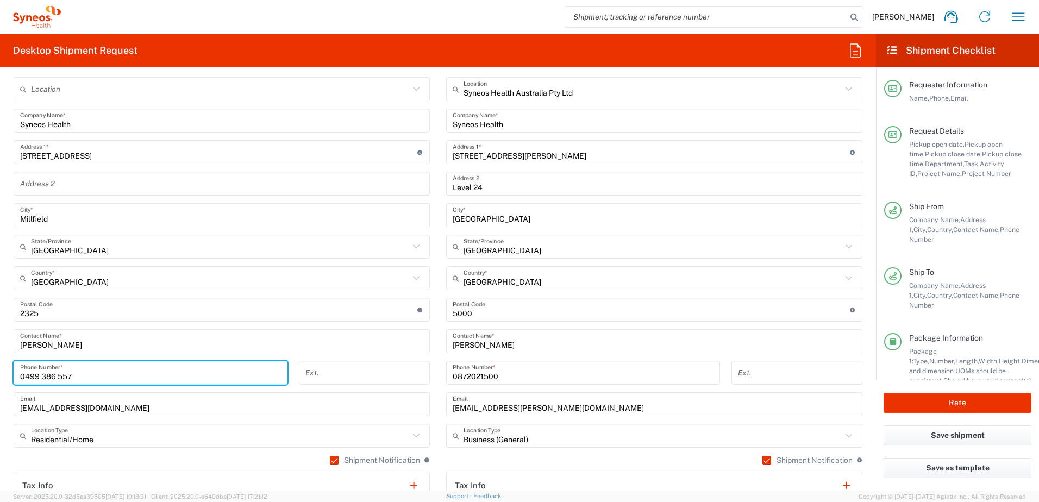
drag, startPoint x: 92, startPoint y: 376, endPoint x: -2, endPoint y: 365, distance: 94.6
click at [0, 365] on html "Chiran Rayamajhi Home Shipment estimator Shipment tracking Desktop shipment req…" at bounding box center [519, 251] width 1039 height 502
paste input "10 497 971"
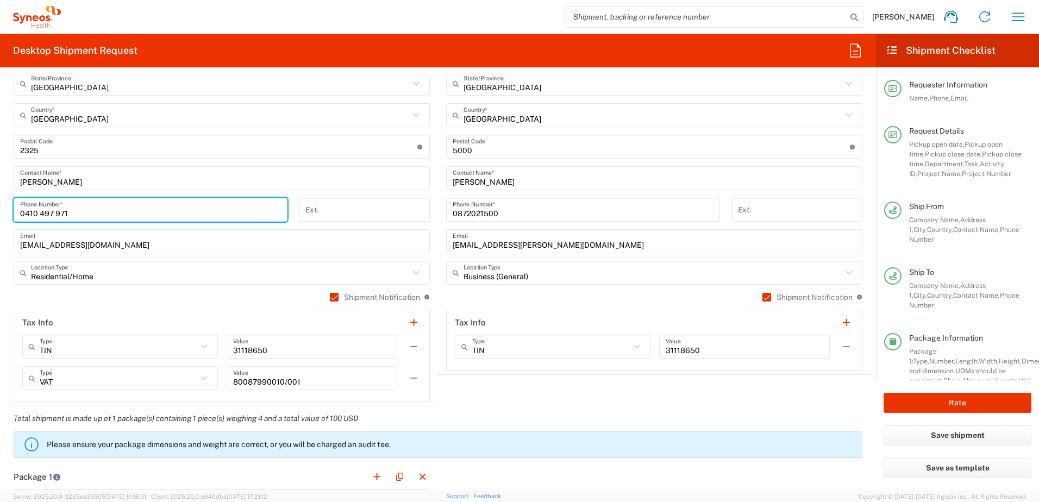
scroll to position [869, 0]
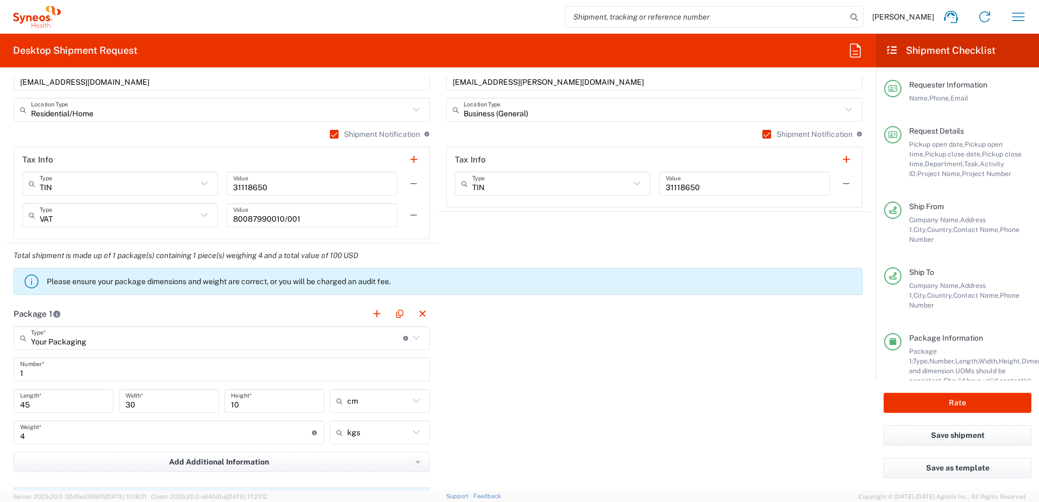
type input "0410 497 971"
click at [560, 253] on div "Total shipment is made up of 1 package(s) containing 1 piece(s) weighing 4 and …" at bounding box center [438, 272] width 877 height 58
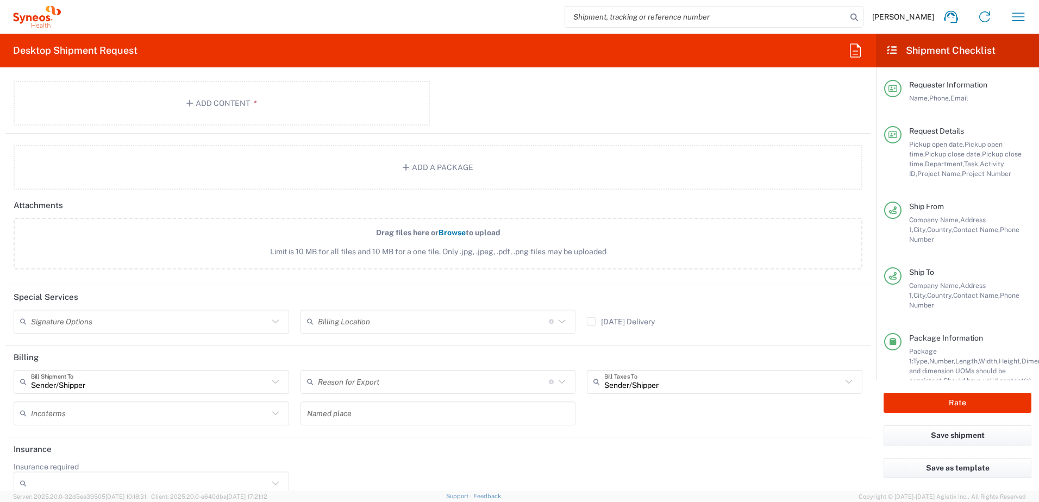
scroll to position [1357, 0]
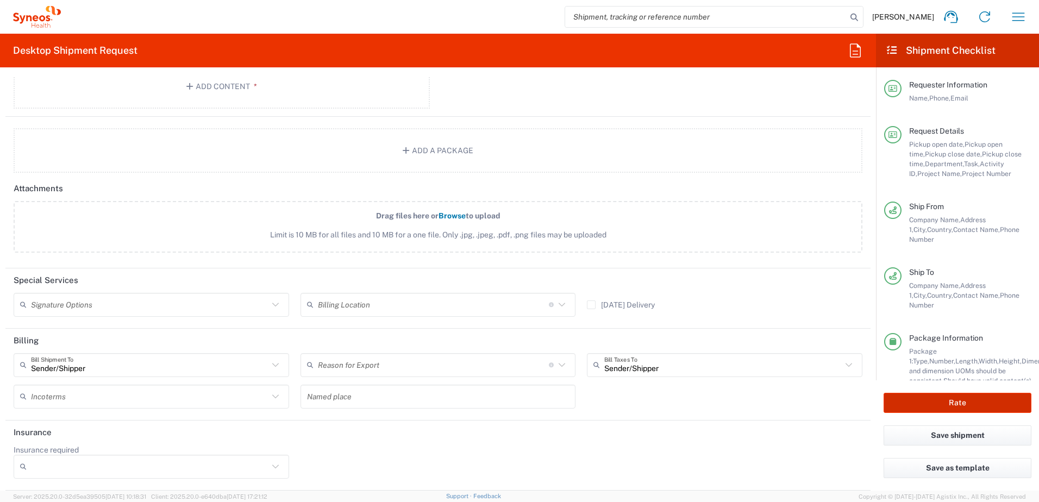
click at [955, 404] on button "Rate" at bounding box center [958, 403] width 148 height 20
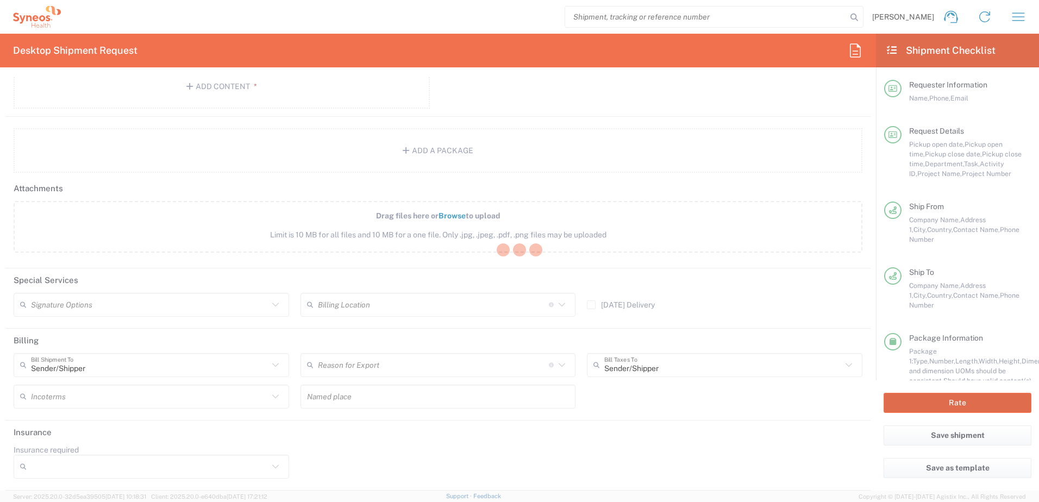
type input "4510 DEPARTMENTAL EXPENSE"
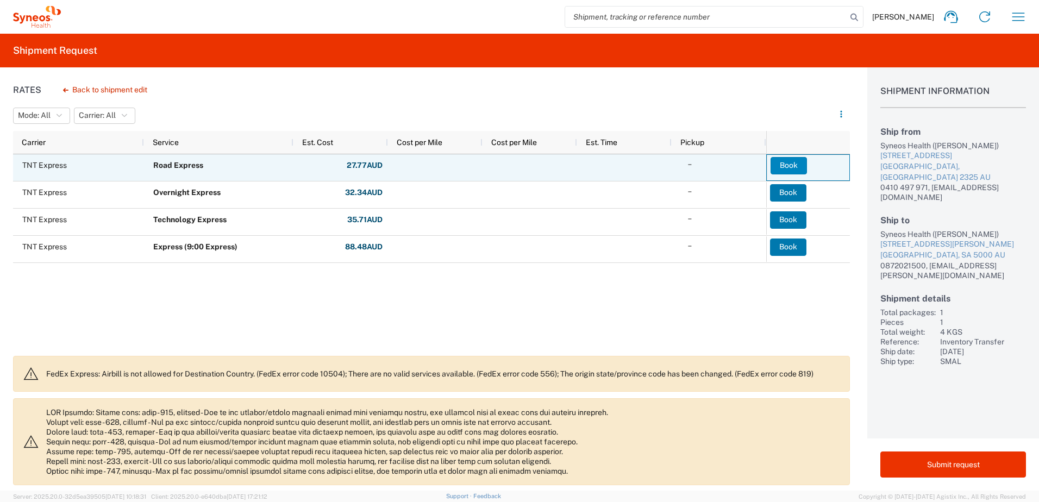
click at [795, 166] on button "Book" at bounding box center [789, 165] width 36 height 17
